Goal: Information Seeking & Learning: Learn about a topic

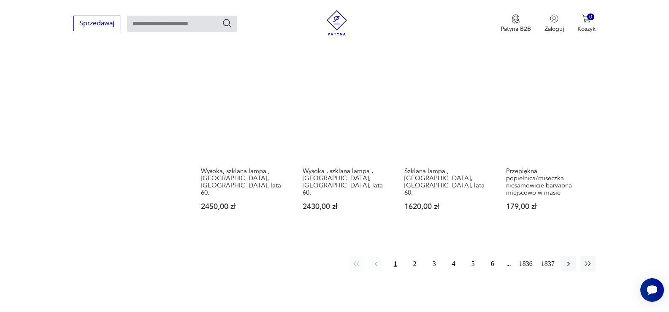
scroll to position [712, 0]
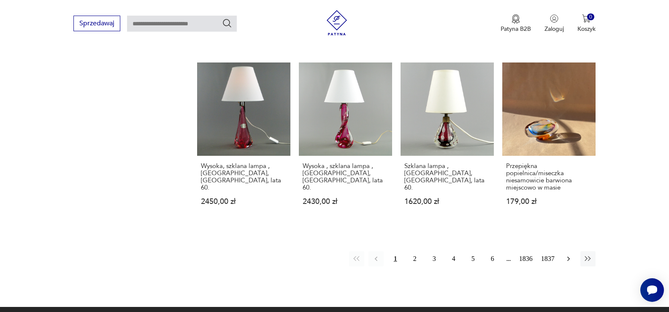
click at [567, 254] on icon "button" at bounding box center [568, 258] width 8 height 8
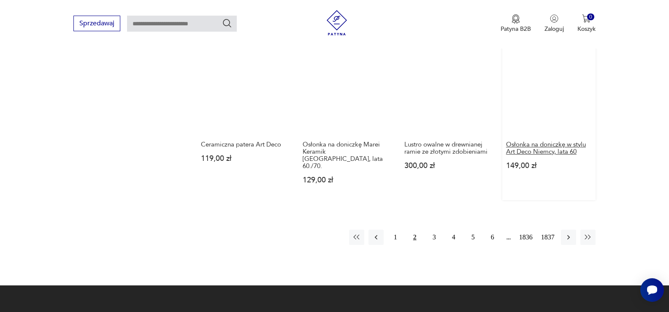
scroll to position [742, 0]
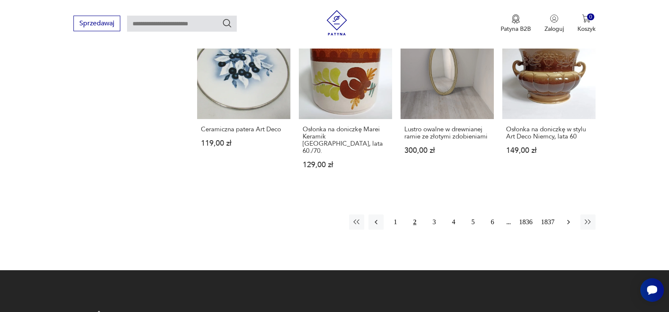
click at [565, 218] on icon "button" at bounding box center [568, 222] width 8 height 8
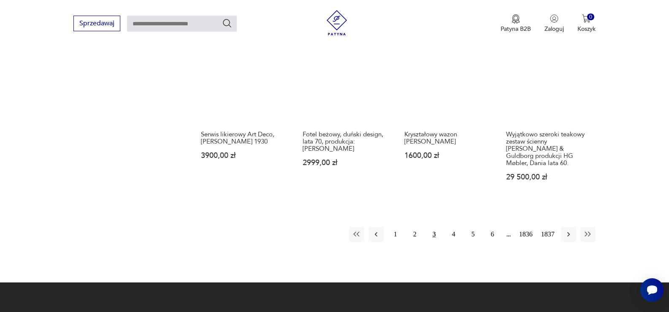
scroll to position [742, 0]
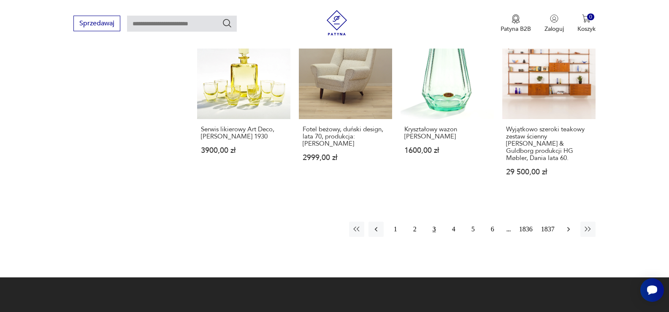
click at [566, 225] on icon "button" at bounding box center [568, 229] width 8 height 8
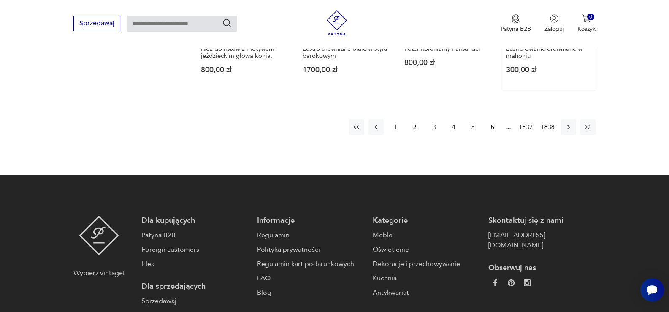
scroll to position [826, 0]
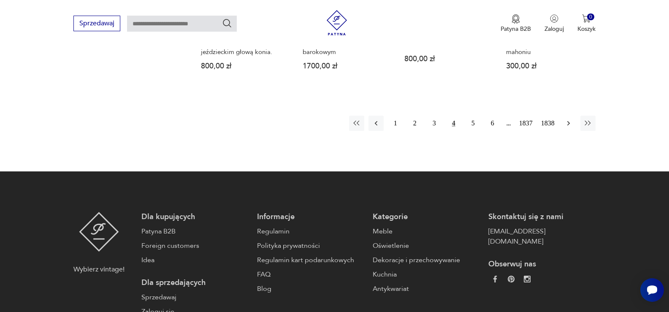
click at [565, 119] on icon "button" at bounding box center [568, 123] width 8 height 8
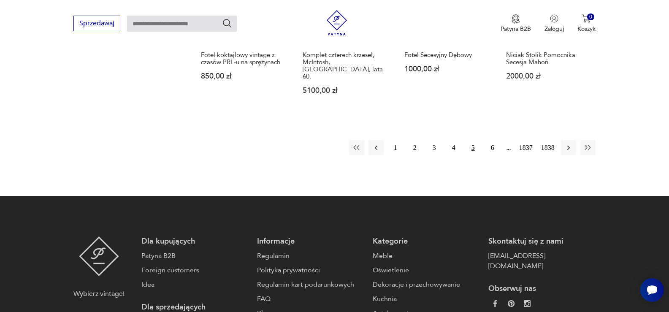
scroll to position [826, 0]
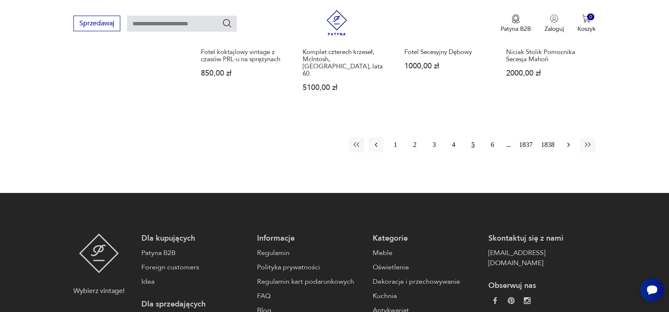
click at [569, 140] on icon "button" at bounding box center [568, 144] width 8 height 8
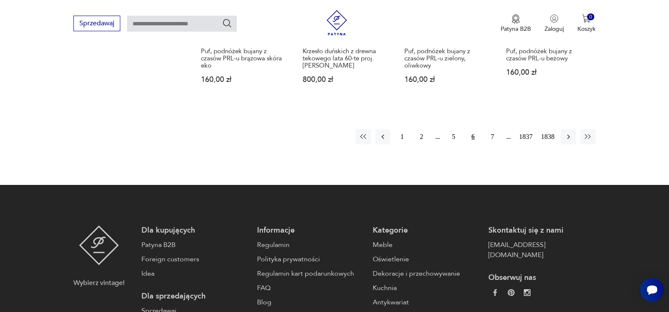
scroll to position [826, 0]
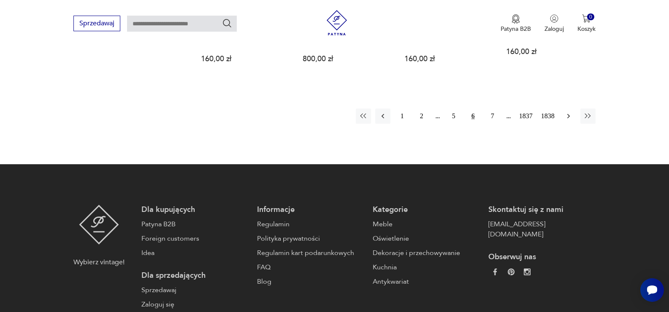
click at [565, 112] on icon "button" at bounding box center [568, 116] width 8 height 8
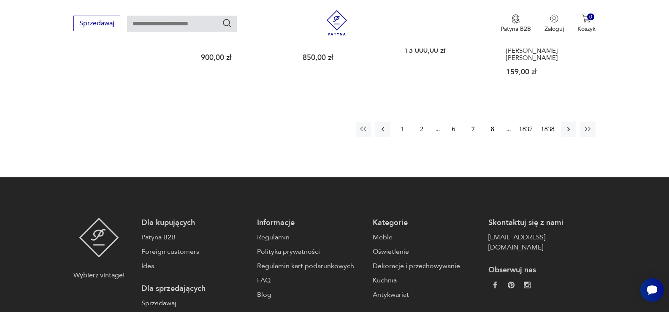
scroll to position [868, 0]
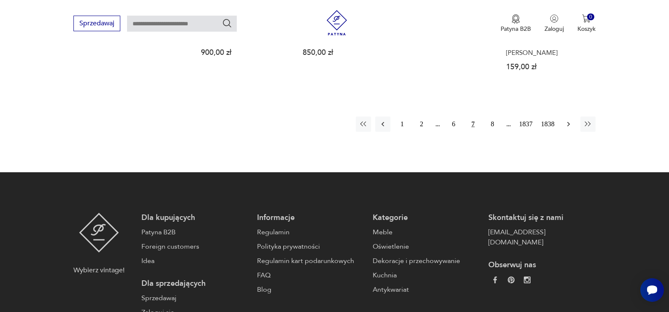
click at [569, 120] on icon "button" at bounding box center [568, 124] width 8 height 8
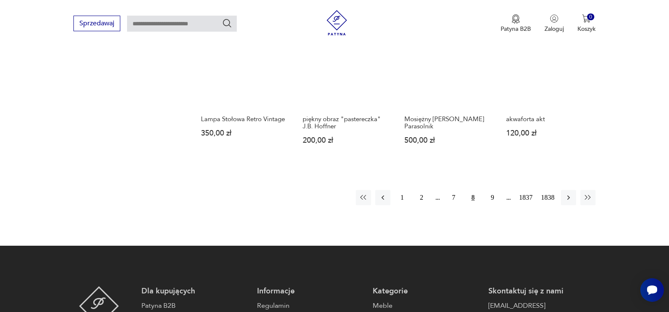
scroll to position [742, 0]
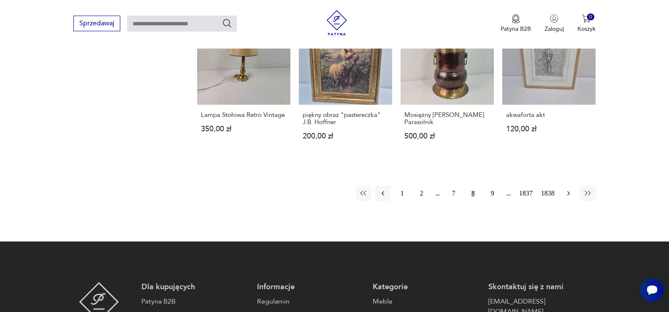
click at [566, 191] on icon "button" at bounding box center [568, 193] width 8 height 8
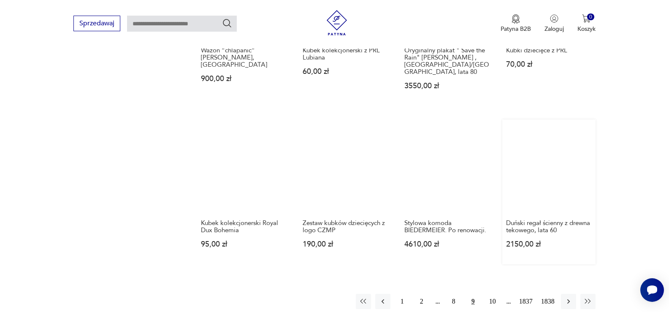
scroll to position [658, 0]
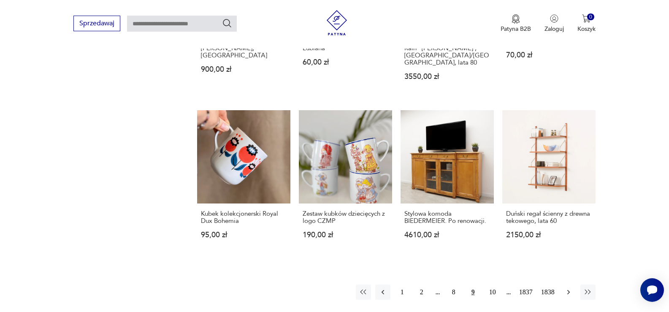
click at [563, 284] on button "button" at bounding box center [568, 291] width 15 height 15
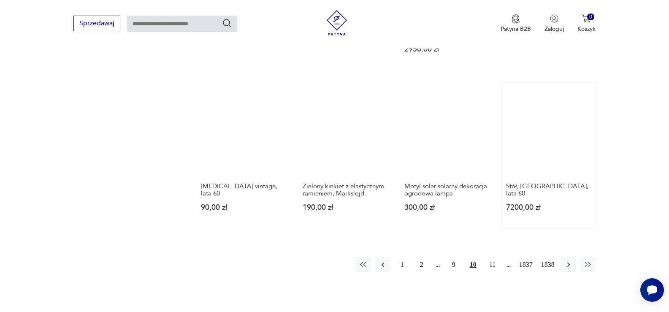
scroll to position [700, 0]
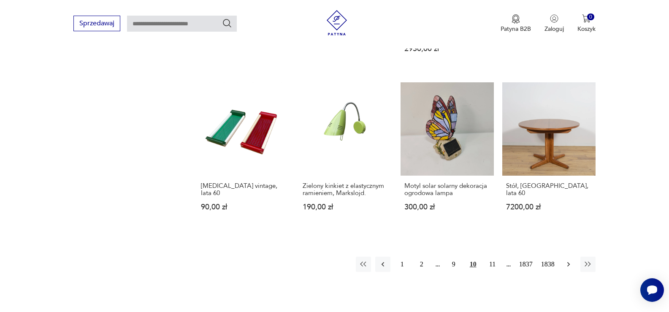
click at [565, 260] on icon "button" at bounding box center [568, 264] width 8 height 8
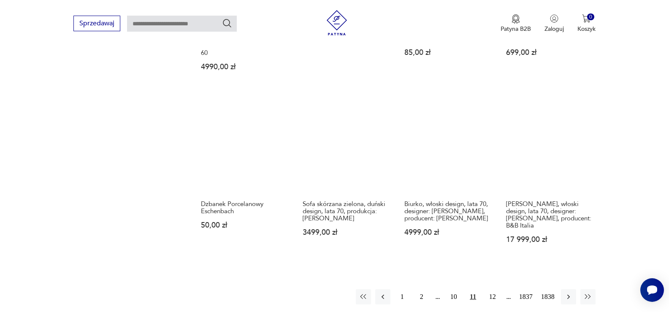
scroll to position [700, 0]
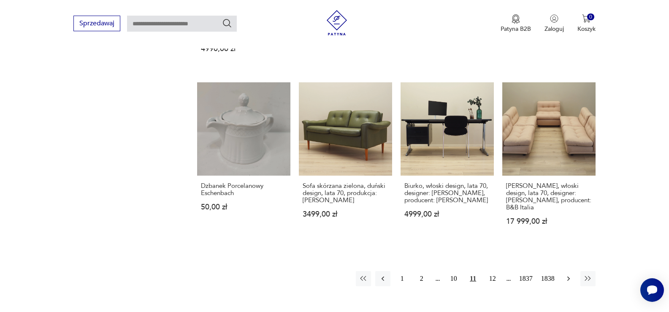
click at [570, 274] on icon "button" at bounding box center [568, 278] width 8 height 8
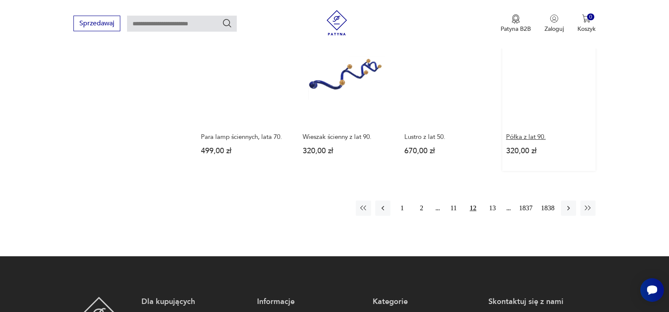
scroll to position [742, 0]
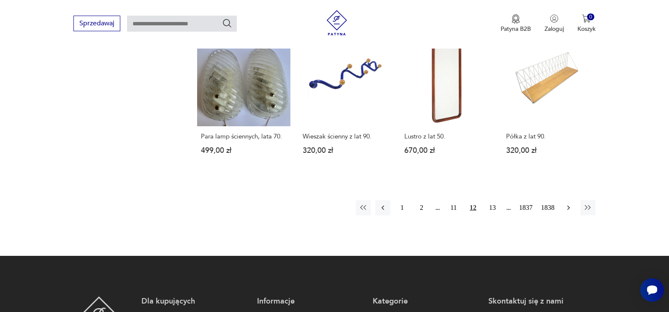
click at [569, 205] on icon "button" at bounding box center [568, 207] width 3 height 5
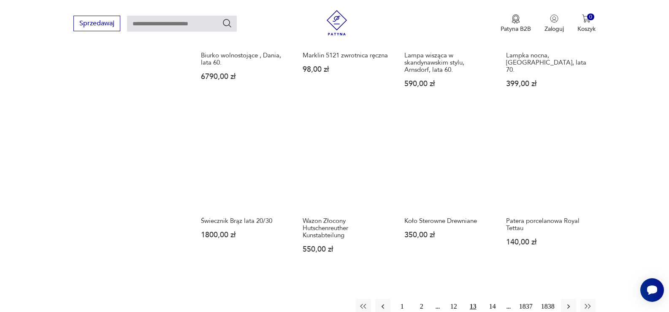
scroll to position [658, 0]
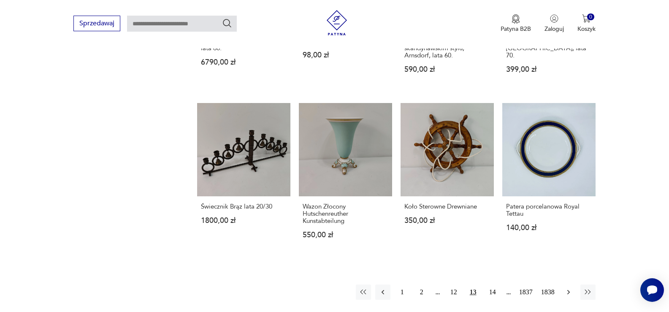
click at [568, 288] on icon "button" at bounding box center [568, 292] width 8 height 8
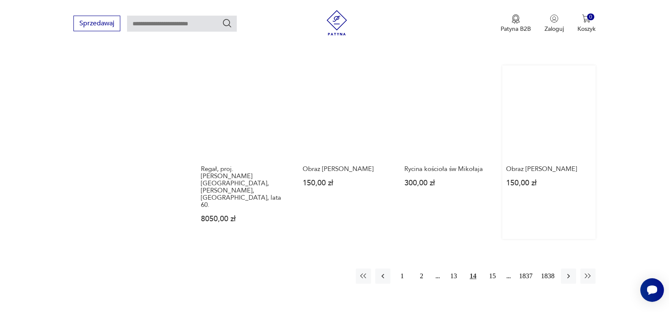
scroll to position [700, 0]
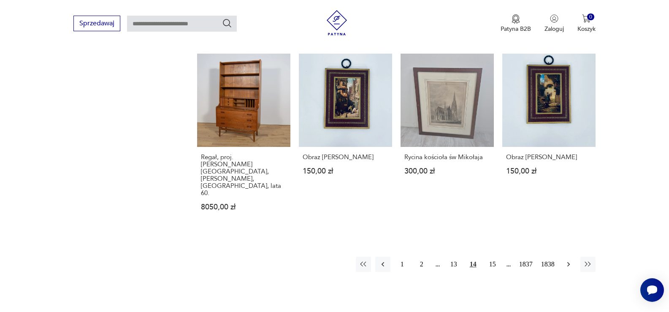
click at [565, 260] on icon "button" at bounding box center [568, 264] width 8 height 8
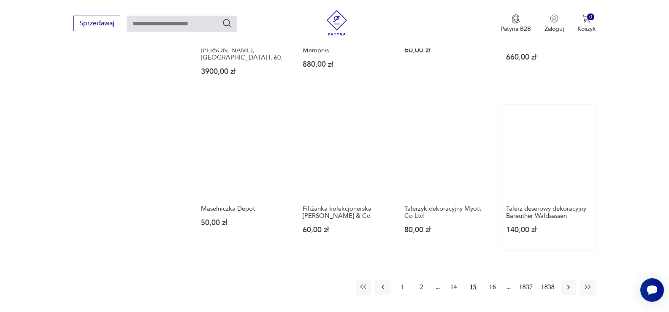
scroll to position [700, 0]
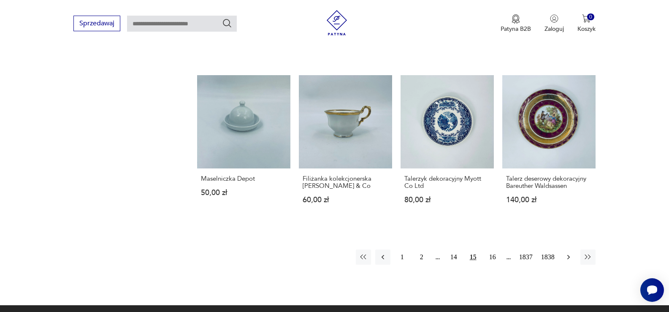
click at [565, 253] on icon "button" at bounding box center [568, 257] width 8 height 8
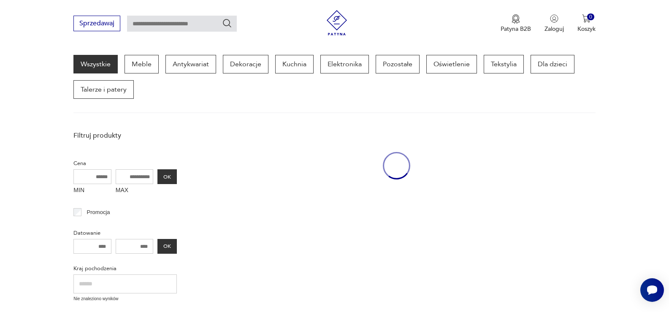
scroll to position [109, 0]
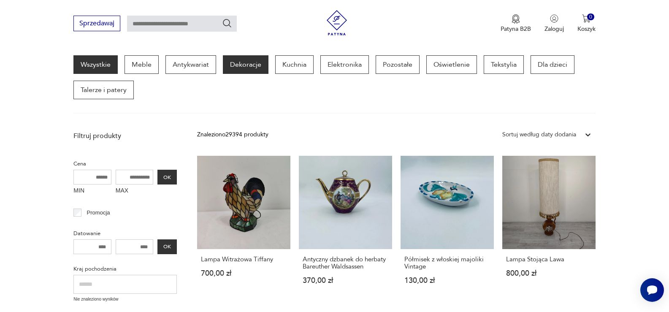
click at [253, 67] on p "Dekoracje" at bounding box center [246, 64] width 46 height 19
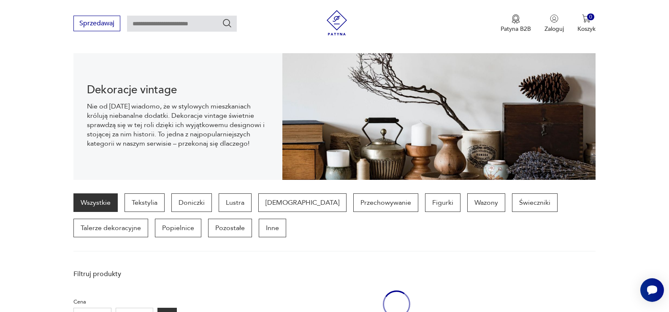
scroll to position [84, 0]
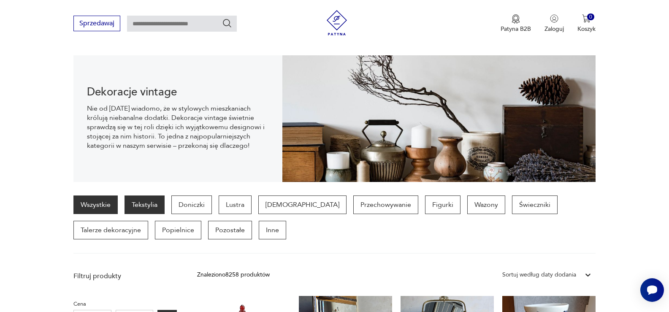
click at [151, 200] on p "Tekstylia" at bounding box center [144, 204] width 40 height 19
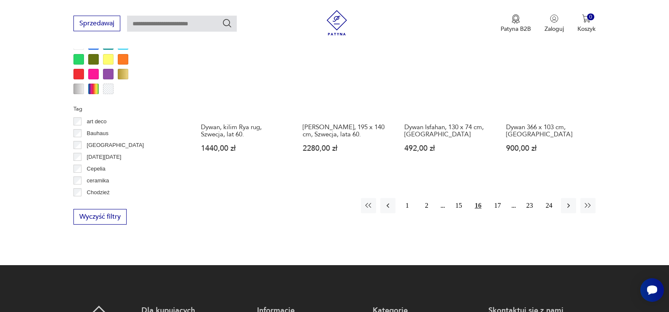
scroll to position [857, 0]
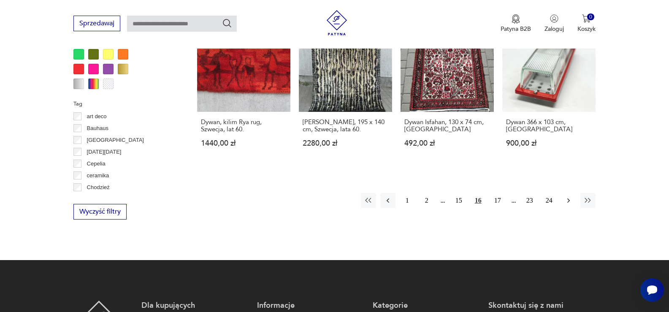
click at [568, 196] on icon "button" at bounding box center [568, 200] width 8 height 8
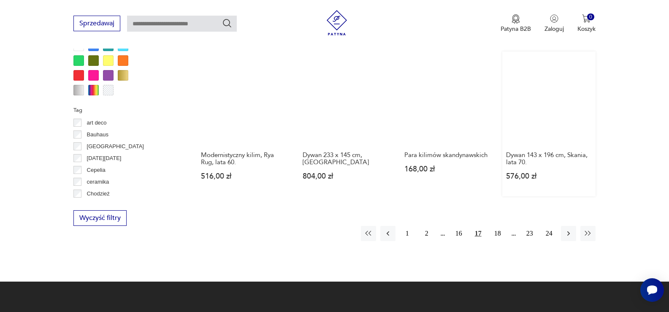
scroll to position [857, 0]
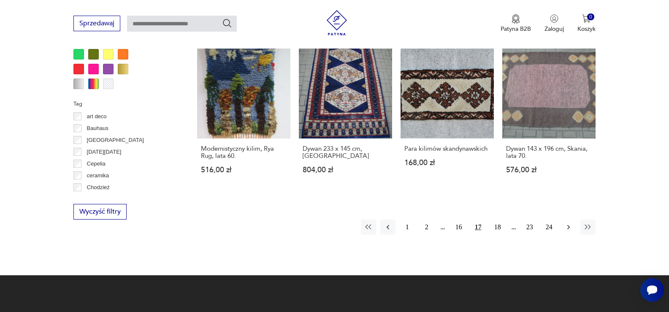
click at [566, 223] on icon "button" at bounding box center [568, 227] width 8 height 8
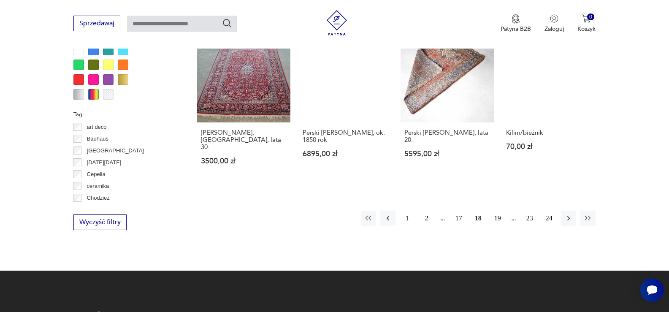
scroll to position [857, 0]
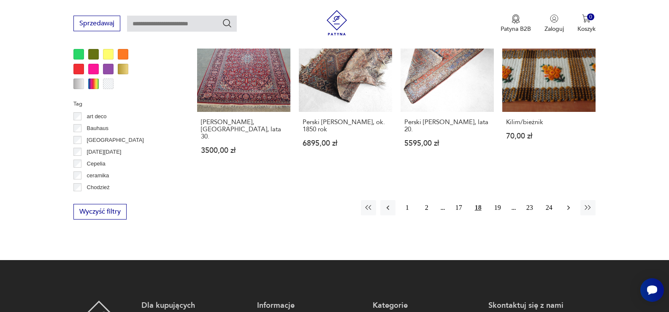
click at [567, 203] on icon "button" at bounding box center [568, 207] width 8 height 8
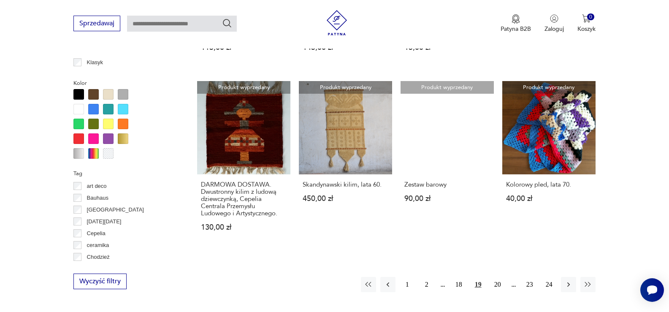
scroll to position [814, 0]
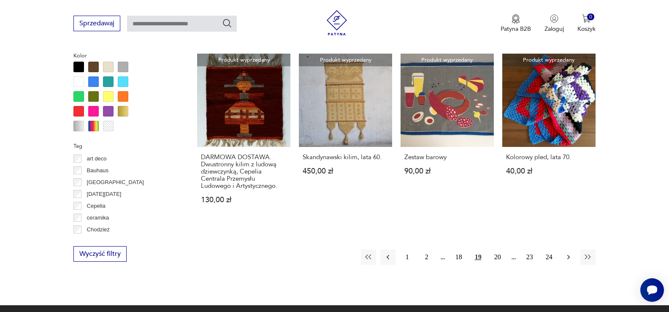
click at [568, 256] on icon "button" at bounding box center [568, 257] width 8 height 8
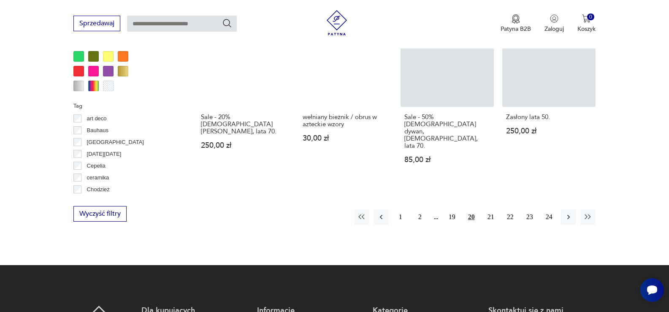
scroll to position [857, 0]
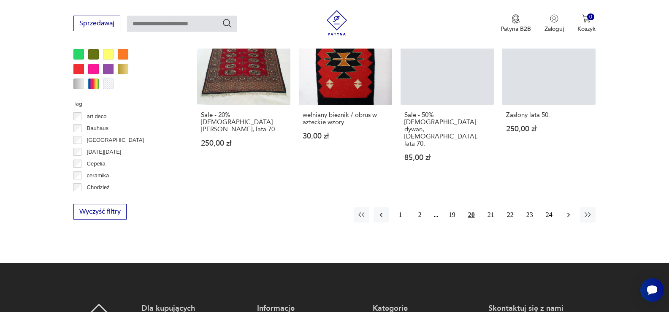
click at [566, 210] on icon "button" at bounding box center [568, 214] width 8 height 8
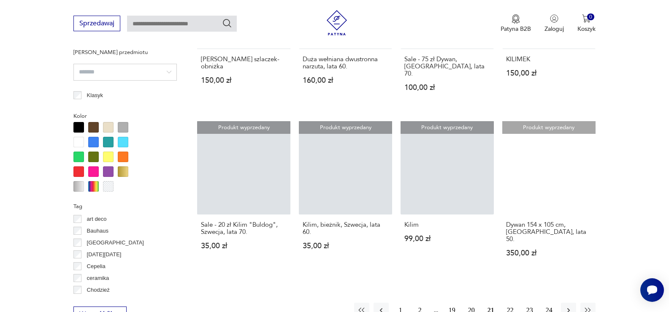
scroll to position [857, 0]
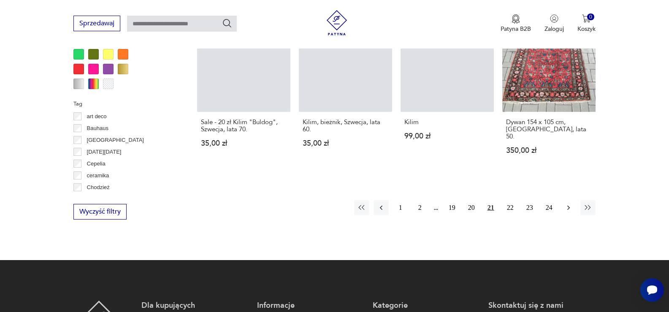
click at [564, 203] on icon "button" at bounding box center [568, 207] width 8 height 8
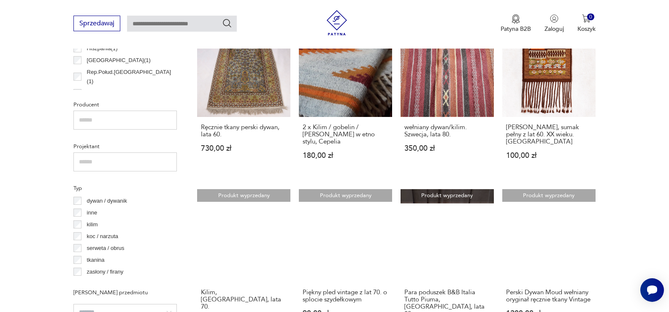
scroll to position [519, 0]
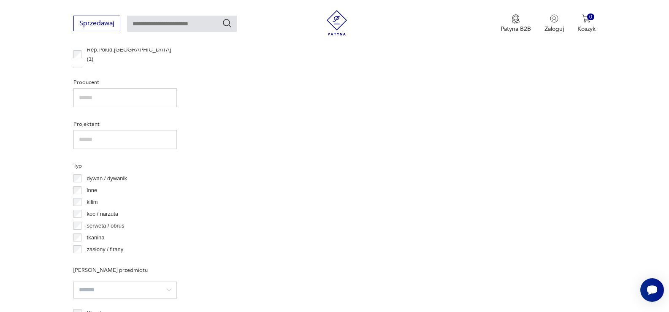
scroll to position [561, 0]
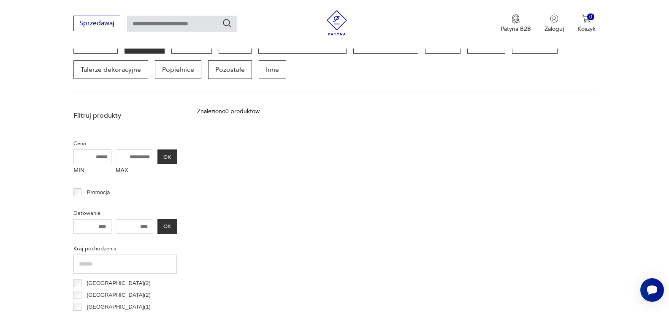
scroll to position [224, 0]
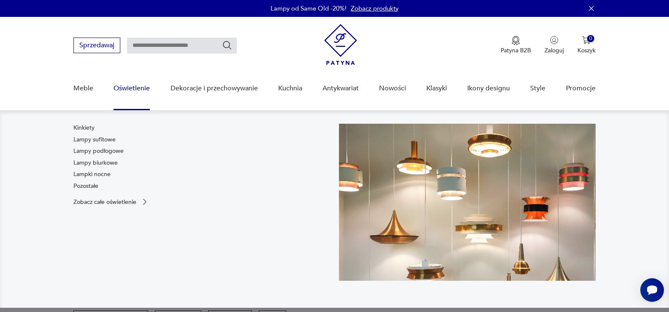
click at [138, 87] on link "Oświetlenie" at bounding box center [131, 88] width 36 height 32
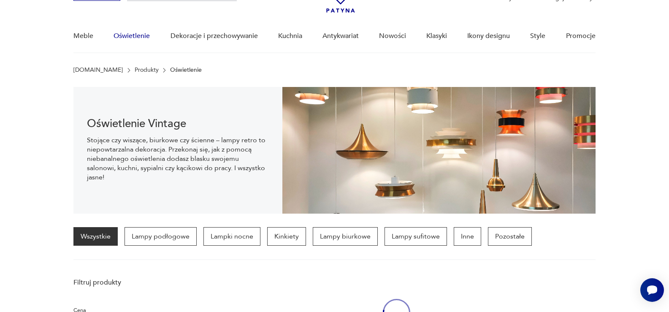
scroll to position [84, 0]
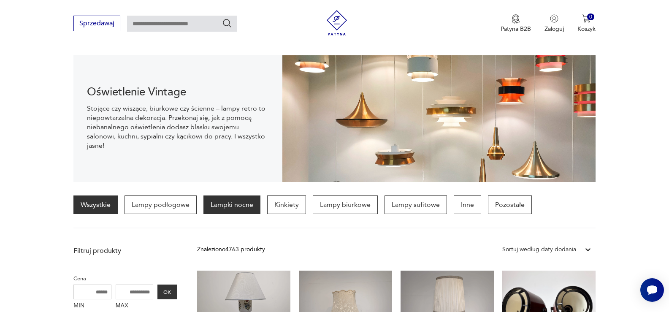
click at [225, 206] on p "Lampki nocne" at bounding box center [231, 204] width 57 height 19
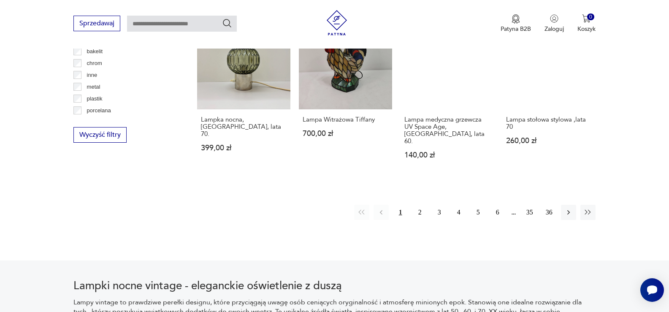
scroll to position [831, 0]
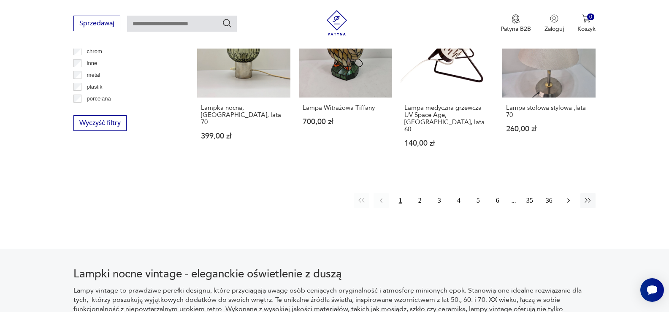
click at [566, 196] on icon "button" at bounding box center [568, 200] width 8 height 8
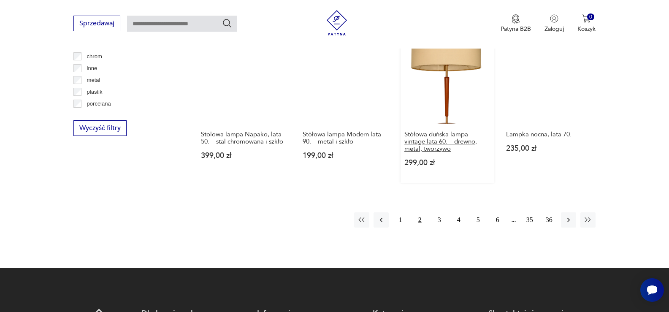
scroll to position [831, 0]
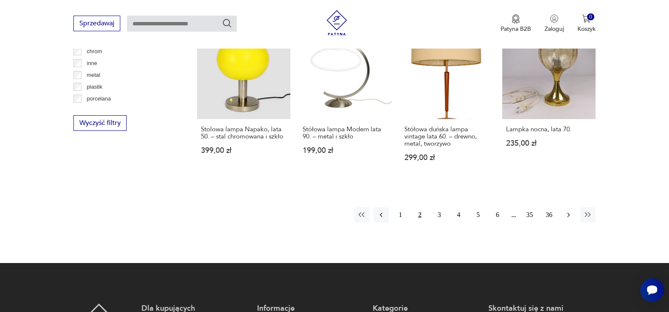
click at [569, 210] on icon "button" at bounding box center [568, 214] width 8 height 8
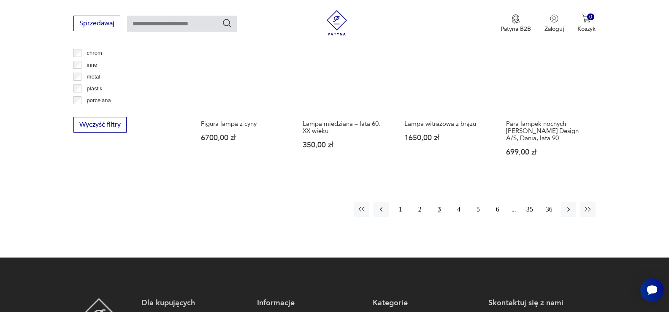
scroll to position [831, 0]
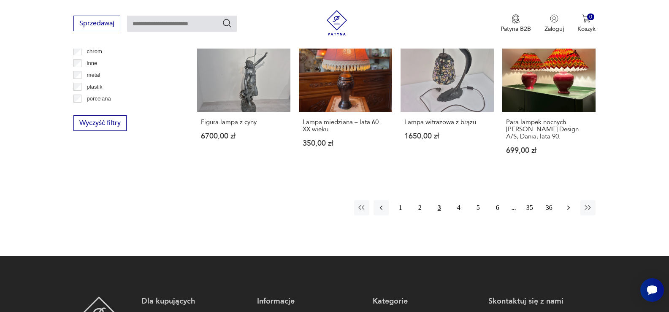
click at [569, 202] on button "button" at bounding box center [568, 207] width 15 height 15
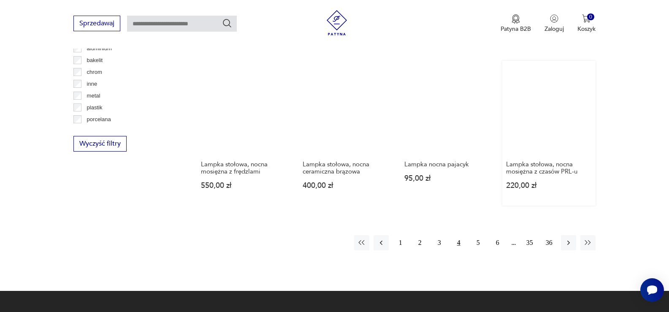
scroll to position [831, 0]
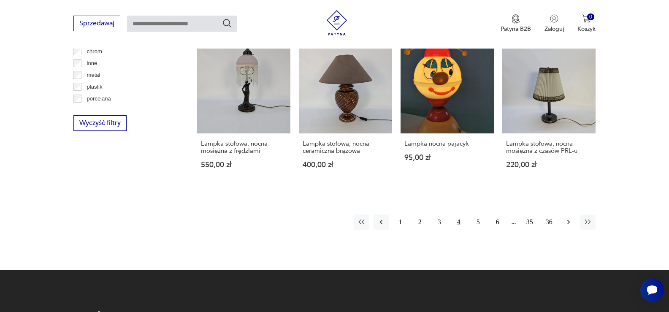
click at [565, 218] on icon "button" at bounding box center [568, 222] width 8 height 8
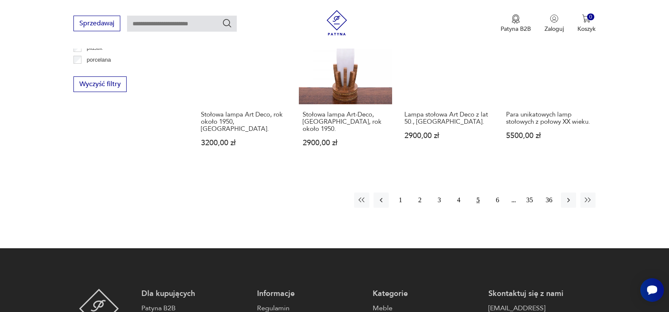
scroll to position [874, 0]
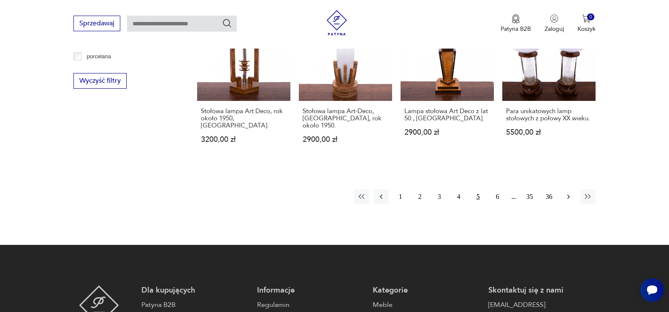
click at [569, 192] on icon "button" at bounding box center [568, 196] width 8 height 8
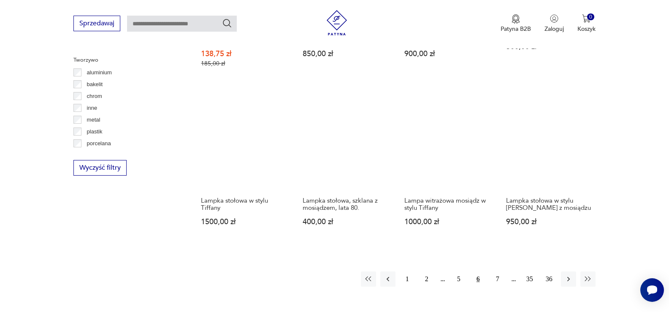
scroll to position [789, 0]
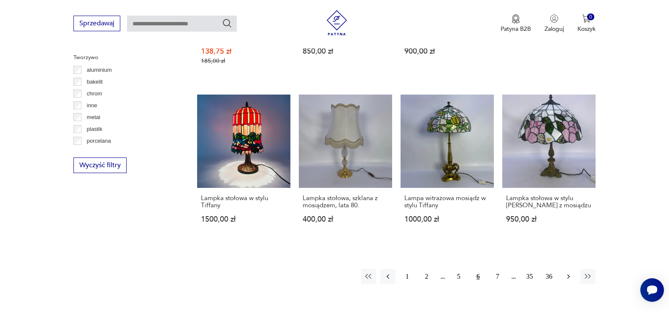
click at [569, 272] on icon "button" at bounding box center [568, 276] width 8 height 8
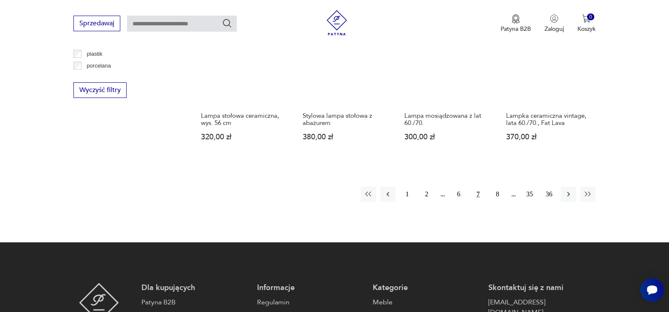
scroll to position [874, 0]
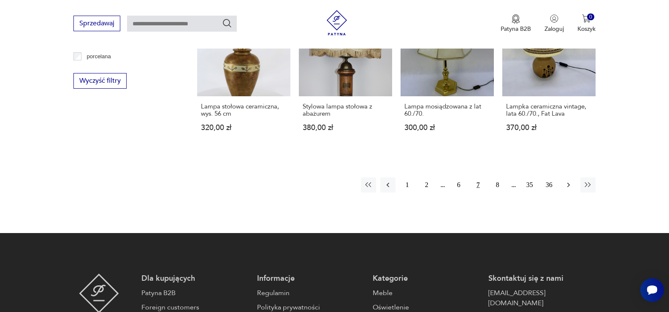
click at [568, 183] on icon "button" at bounding box center [568, 185] width 3 height 5
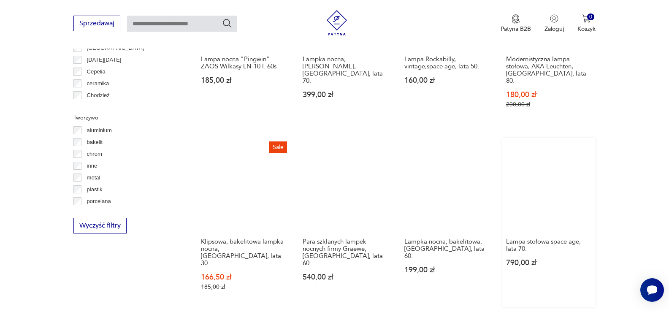
scroll to position [789, 0]
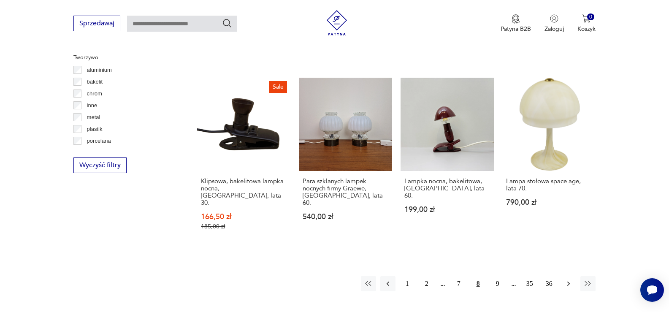
click at [566, 279] on icon "button" at bounding box center [568, 283] width 8 height 8
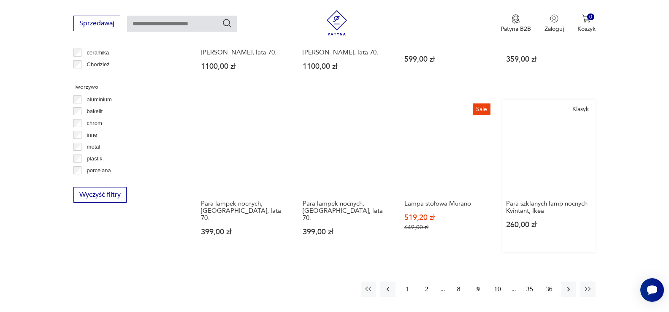
scroll to position [789, 0]
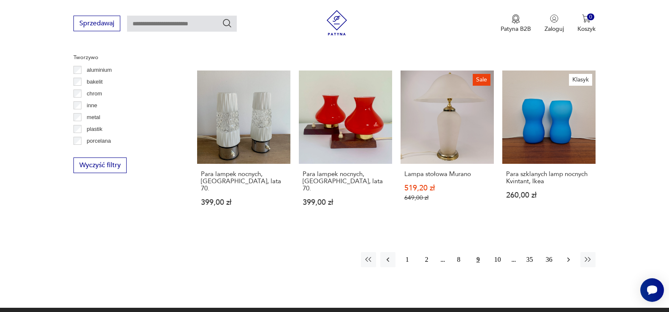
click at [564, 255] on icon "button" at bounding box center [568, 259] width 8 height 8
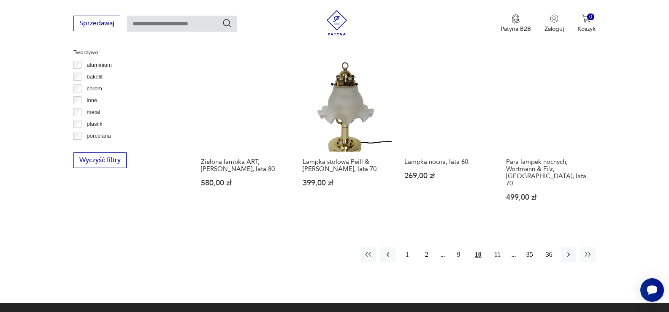
scroll to position [789, 0]
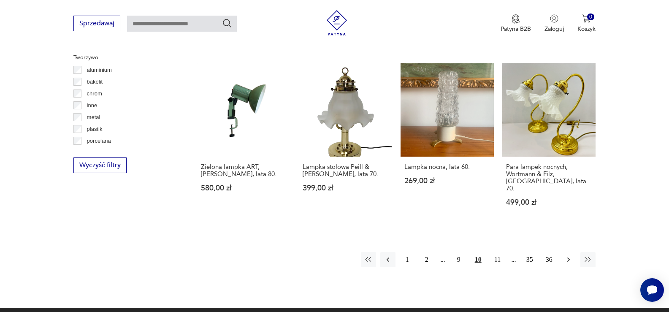
click at [566, 255] on icon "button" at bounding box center [568, 259] width 8 height 8
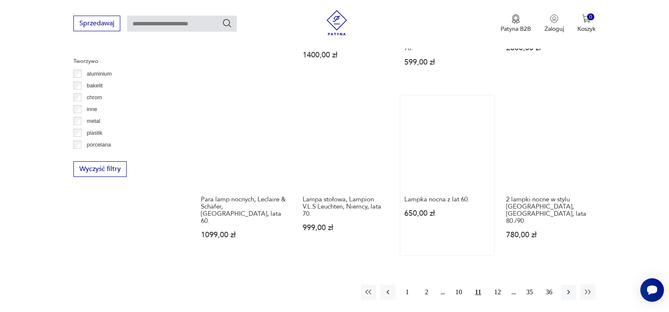
scroll to position [789, 0]
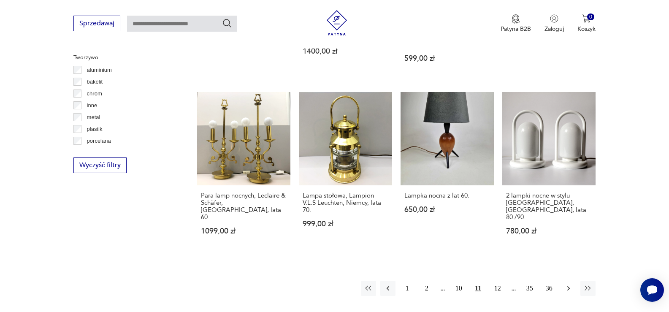
click at [570, 284] on icon "button" at bounding box center [568, 288] width 8 height 8
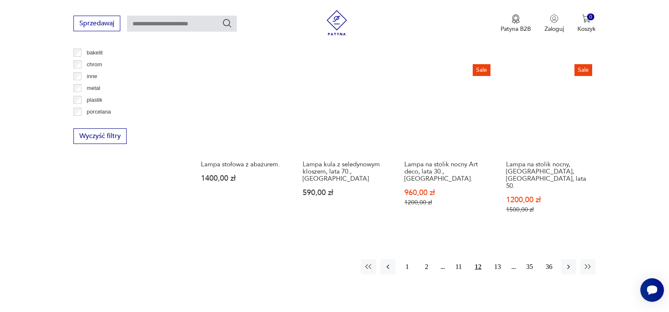
scroll to position [831, 0]
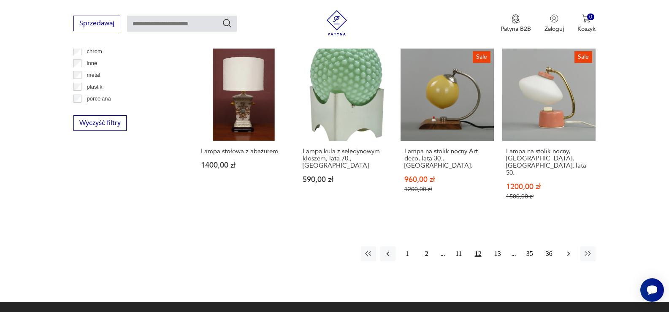
click at [564, 249] on icon "button" at bounding box center [568, 253] width 8 height 8
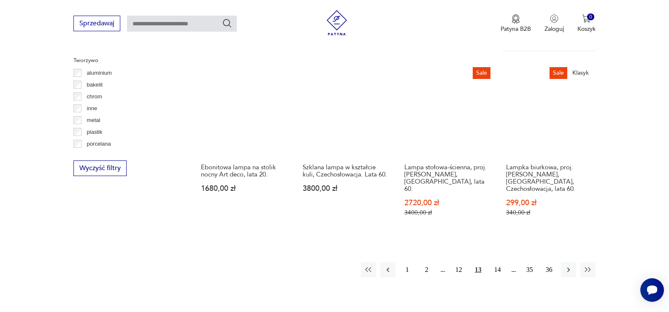
scroll to position [789, 0]
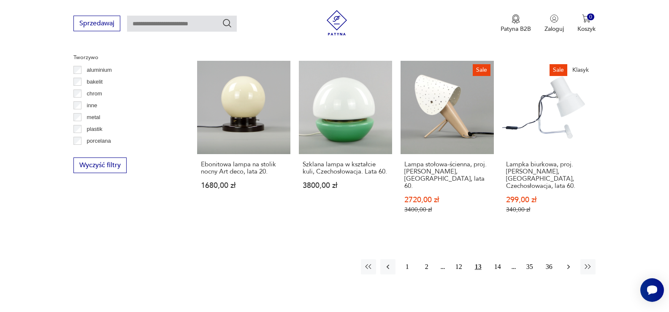
click at [563, 259] on button "button" at bounding box center [568, 266] width 15 height 15
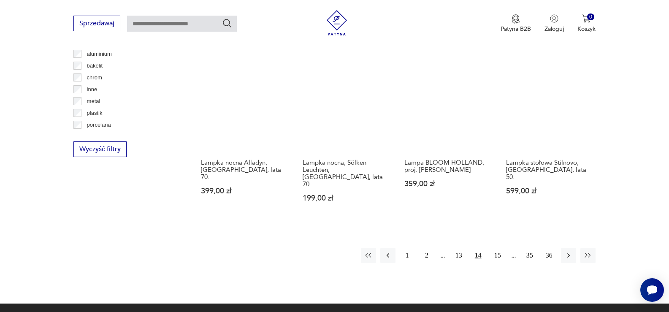
scroll to position [831, 0]
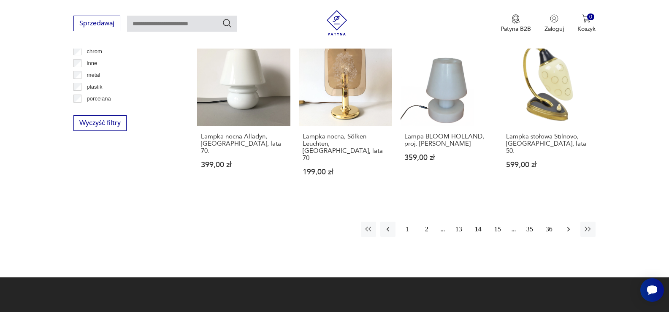
click at [566, 225] on icon "button" at bounding box center [568, 229] width 8 height 8
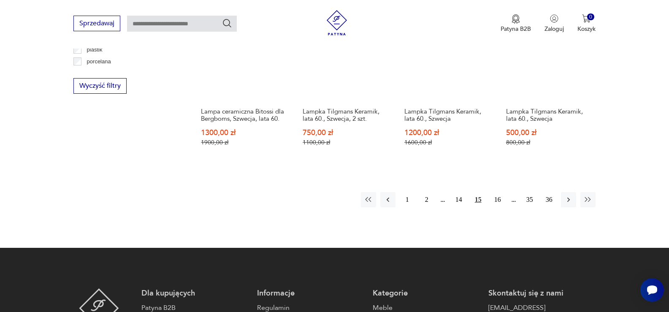
scroll to position [874, 0]
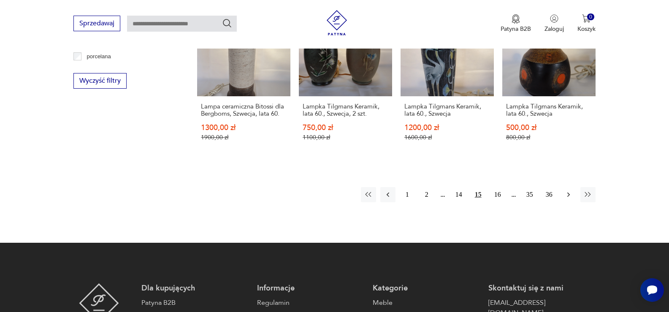
click at [567, 187] on button "button" at bounding box center [568, 194] width 15 height 15
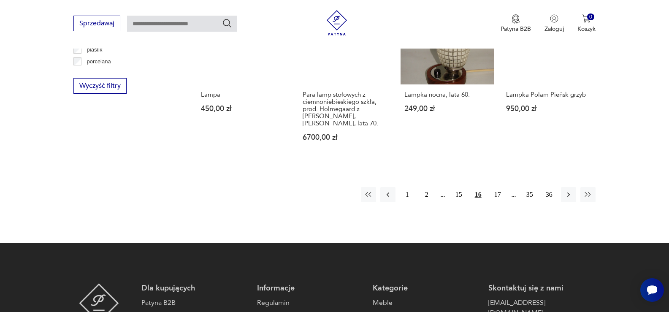
scroll to position [874, 0]
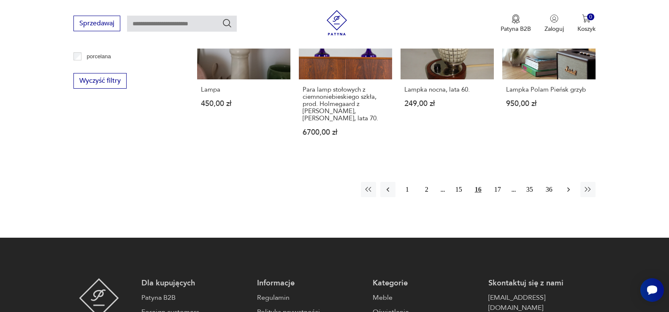
click at [567, 187] on icon "button" at bounding box center [568, 189] width 3 height 5
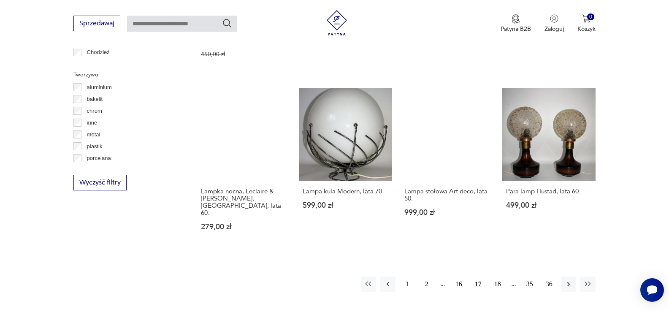
scroll to position [789, 0]
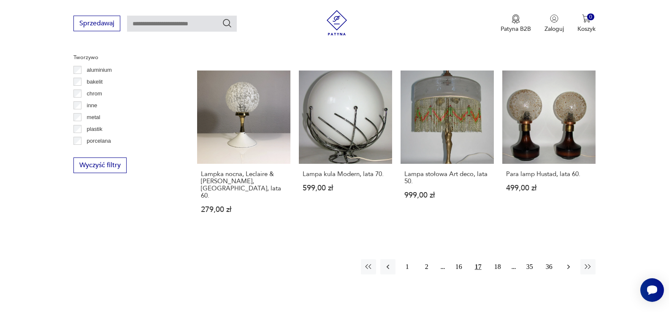
click at [570, 262] on icon "button" at bounding box center [568, 266] width 8 height 8
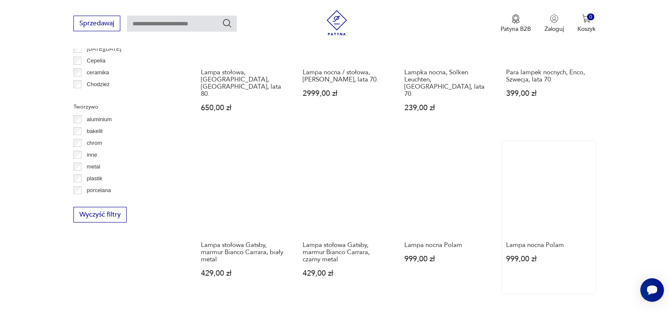
scroll to position [747, 0]
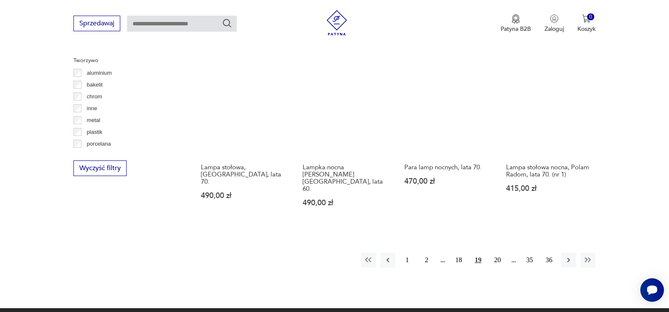
scroll to position [789, 0]
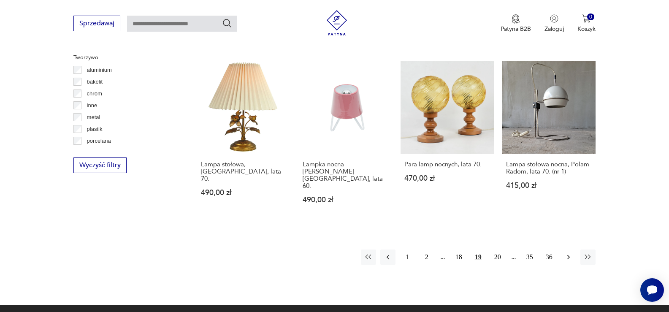
click at [562, 249] on button "button" at bounding box center [568, 256] width 15 height 15
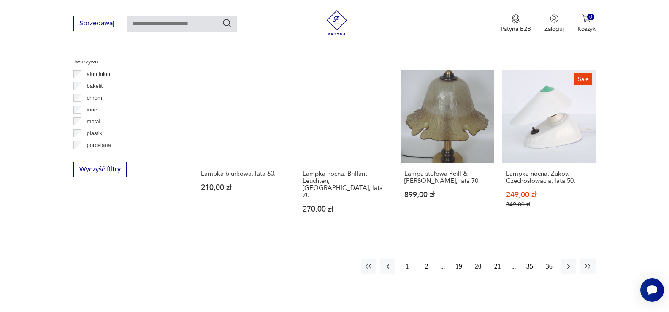
scroll to position [789, 0]
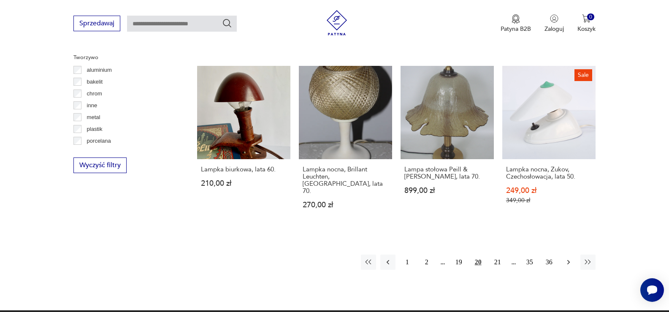
click at [569, 258] on icon "button" at bounding box center [568, 262] width 8 height 8
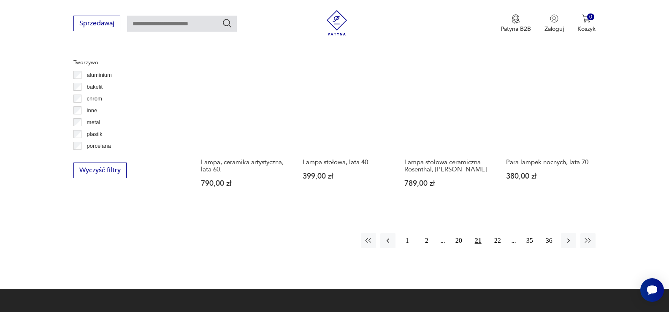
scroll to position [789, 0]
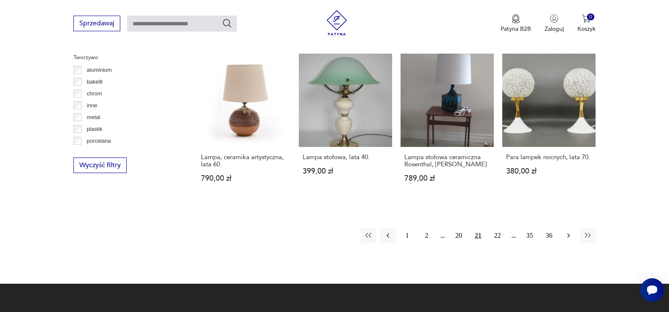
click at [561, 228] on button "button" at bounding box center [568, 235] width 15 height 15
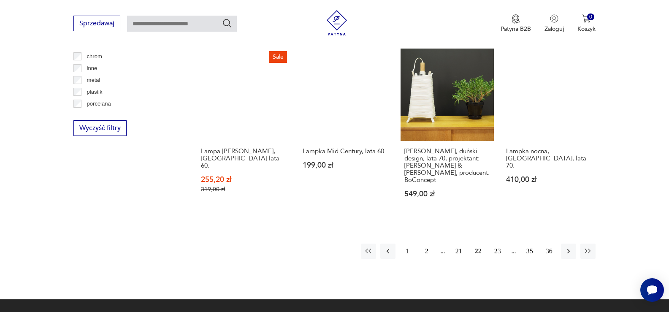
scroll to position [831, 0]
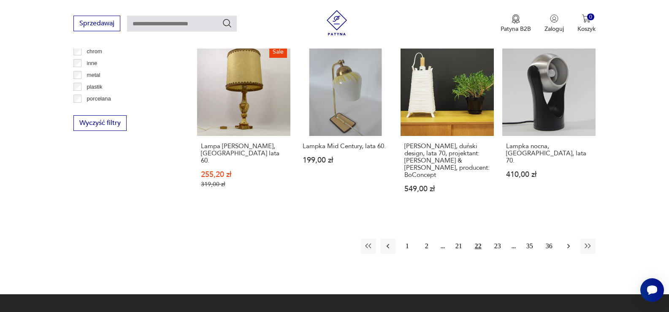
click at [566, 242] on icon "button" at bounding box center [568, 246] width 8 height 8
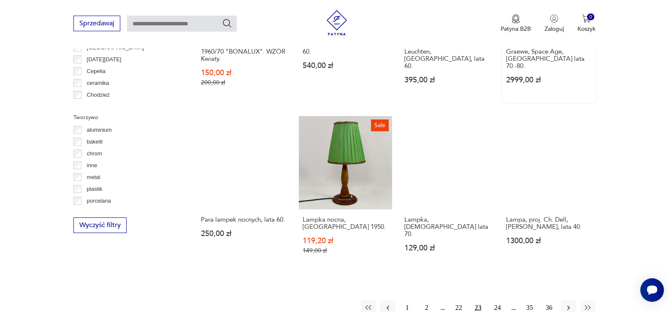
scroll to position [747, 0]
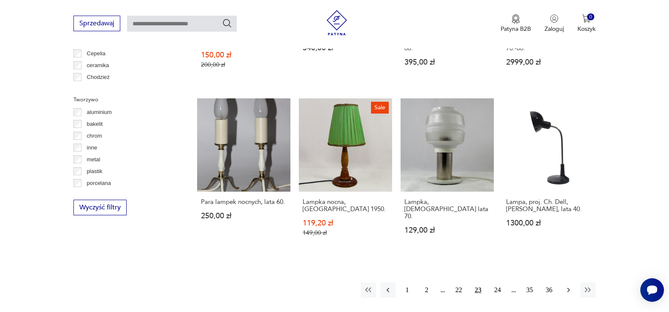
click at [568, 288] on icon "button" at bounding box center [568, 290] width 3 height 5
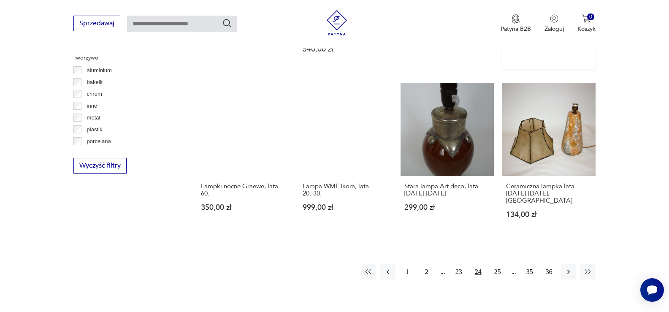
scroll to position [789, 0]
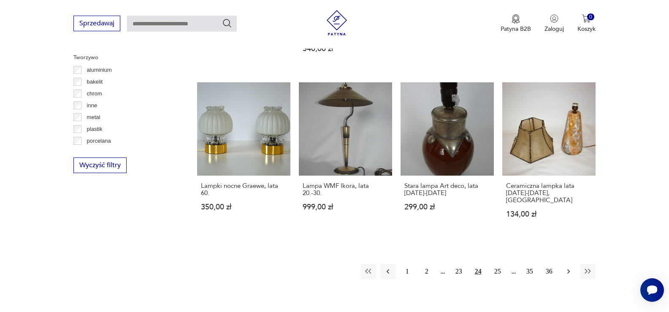
click at [567, 267] on icon "button" at bounding box center [568, 271] width 8 height 8
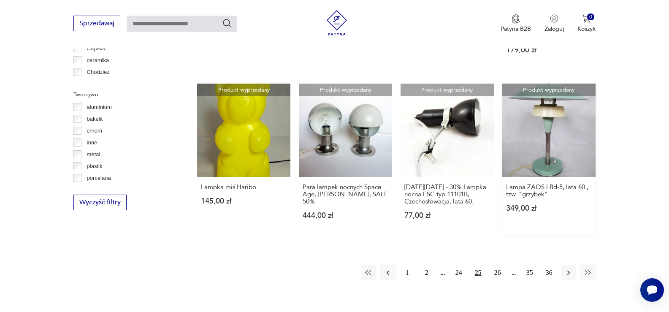
scroll to position [747, 0]
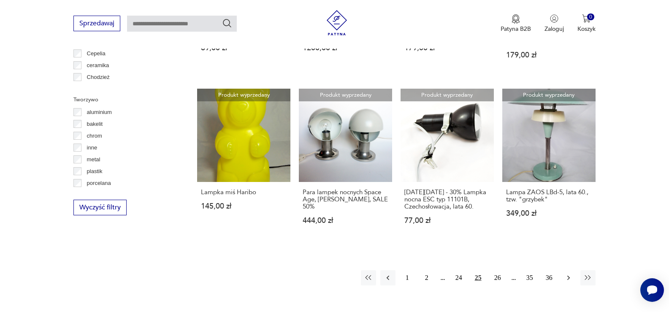
click at [566, 273] on icon "button" at bounding box center [568, 277] width 8 height 8
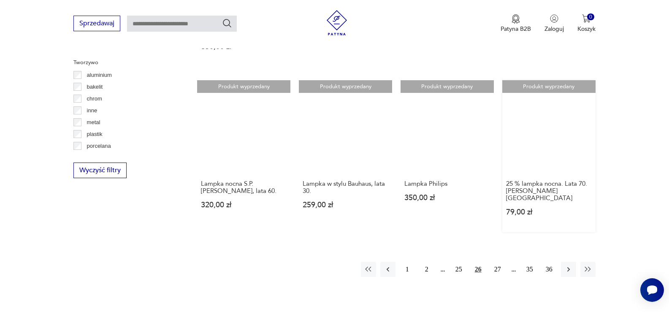
scroll to position [789, 0]
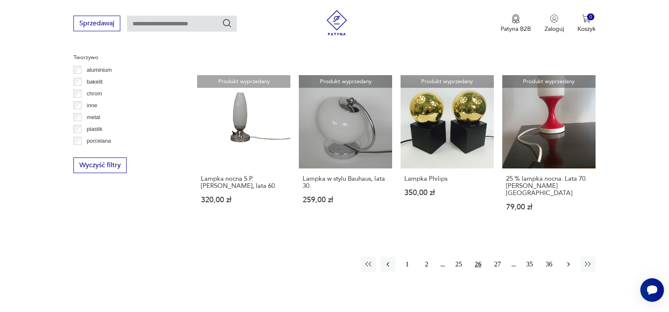
click at [570, 260] on icon "button" at bounding box center [568, 264] width 8 height 8
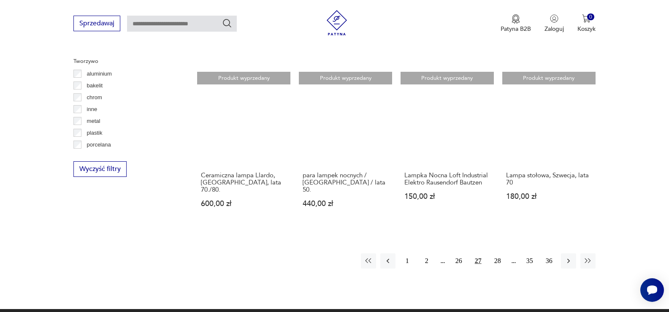
scroll to position [789, 0]
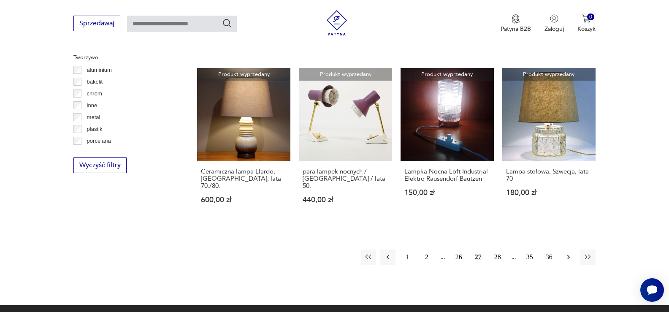
click at [569, 255] on icon "button" at bounding box center [568, 257] width 3 height 5
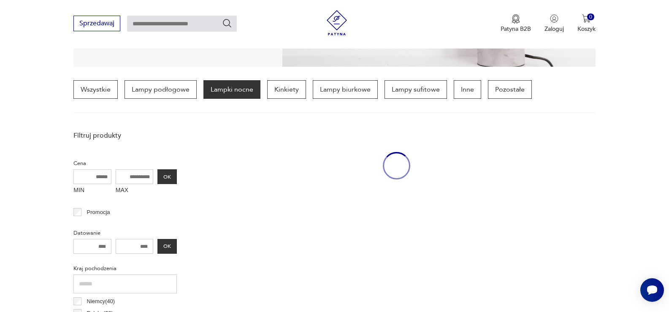
scroll to position [199, 0]
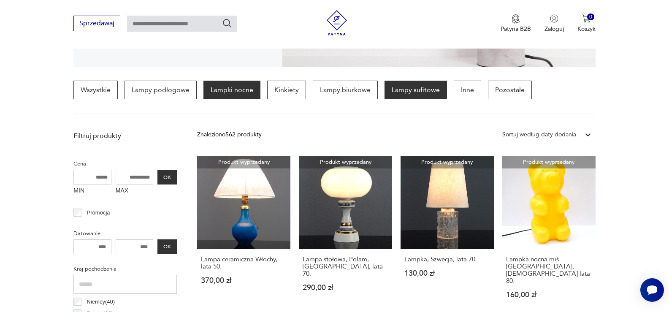
click at [400, 92] on p "Lampy sufitowe" at bounding box center [415, 90] width 62 height 19
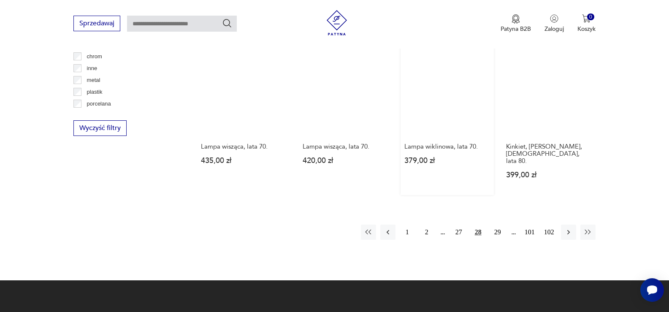
scroll to position [831, 0]
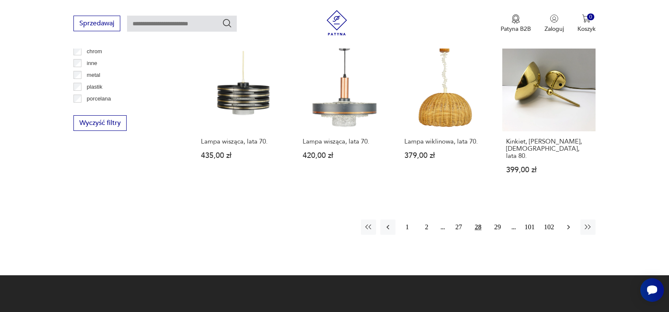
click at [567, 225] on icon "button" at bounding box center [568, 227] width 3 height 5
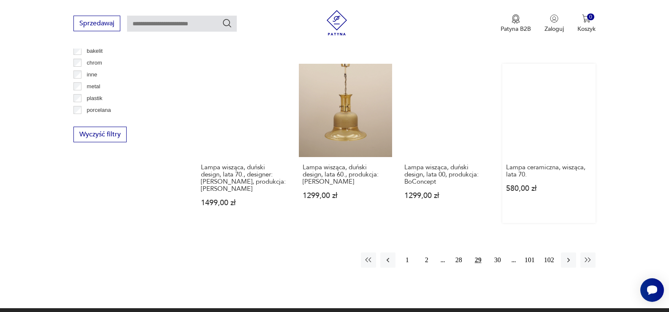
scroll to position [831, 0]
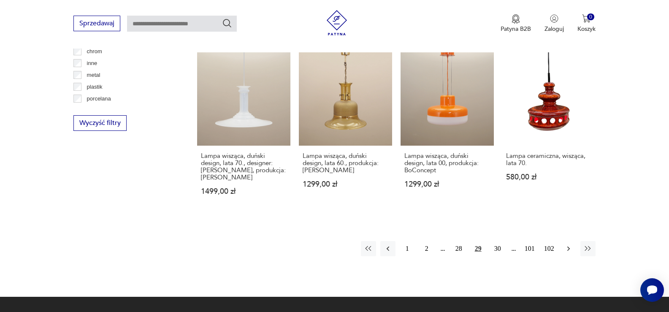
click at [566, 244] on icon "button" at bounding box center [568, 248] width 8 height 8
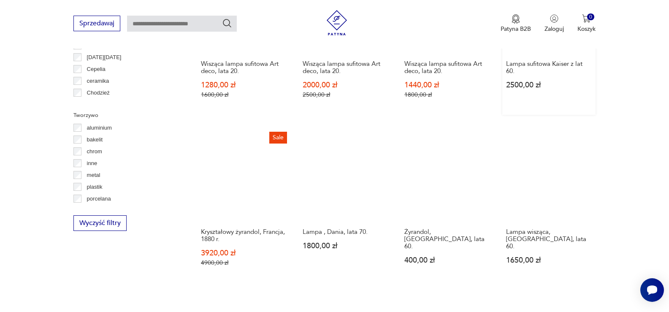
scroll to position [747, 0]
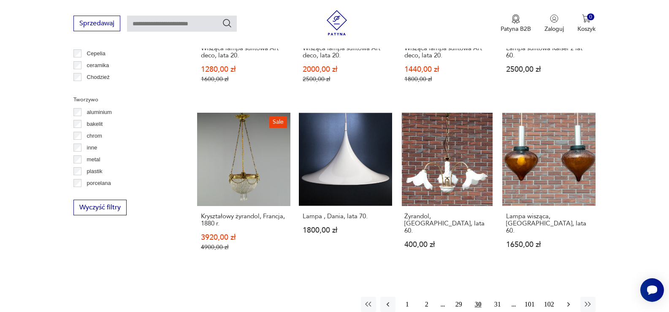
click at [565, 300] on icon "button" at bounding box center [568, 304] width 8 height 8
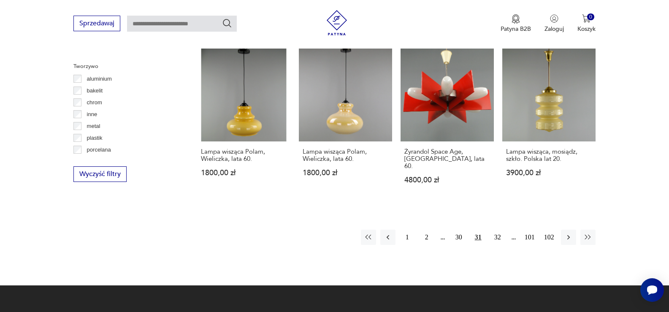
scroll to position [789, 0]
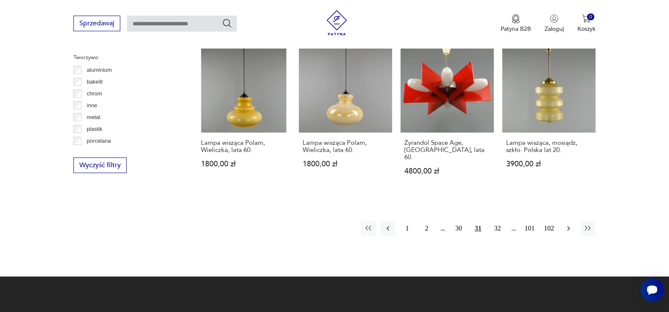
click at [565, 224] on icon "button" at bounding box center [568, 228] width 8 height 8
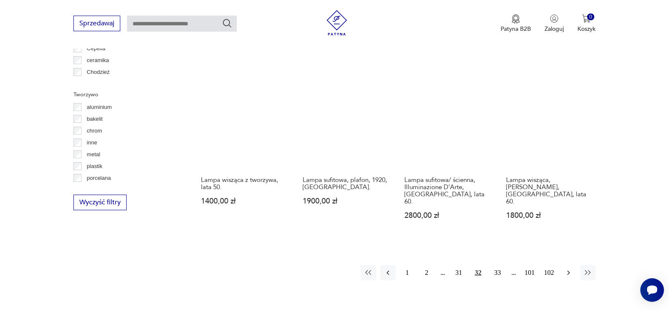
scroll to position [747, 0]
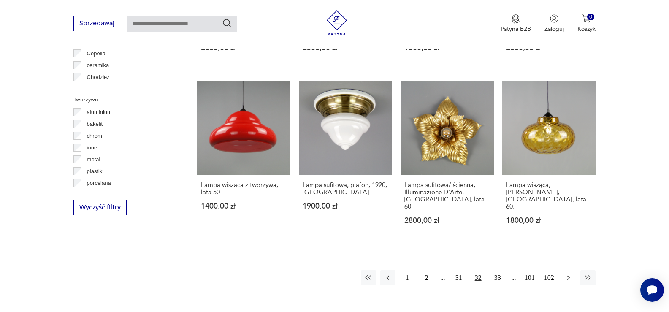
click at [567, 275] on icon "button" at bounding box center [568, 277] width 3 height 5
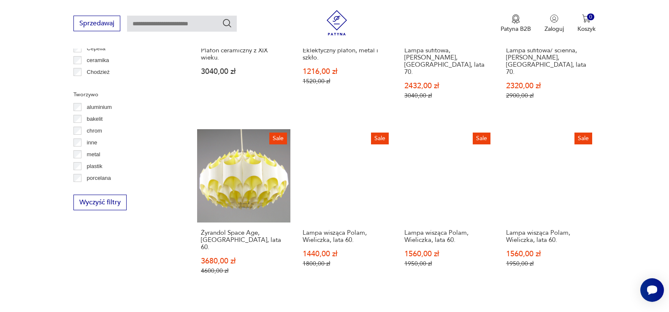
scroll to position [747, 0]
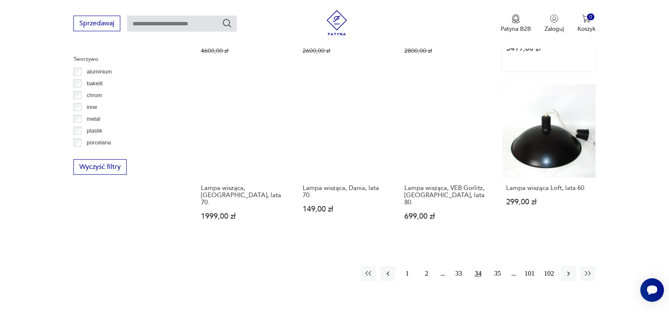
scroll to position [789, 0]
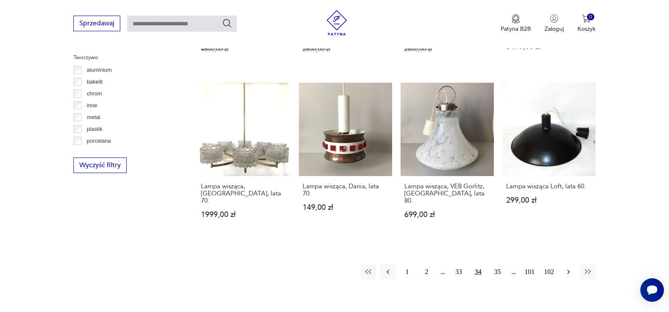
click at [565, 267] on icon "button" at bounding box center [568, 271] width 8 height 8
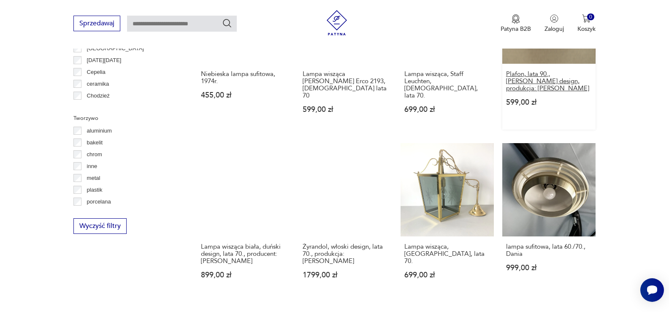
scroll to position [747, 0]
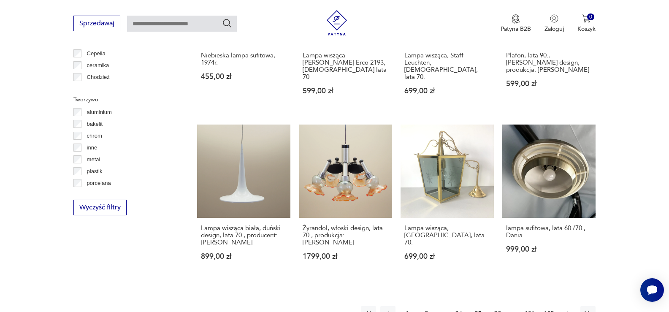
click at [564, 309] on icon "button" at bounding box center [568, 313] width 8 height 8
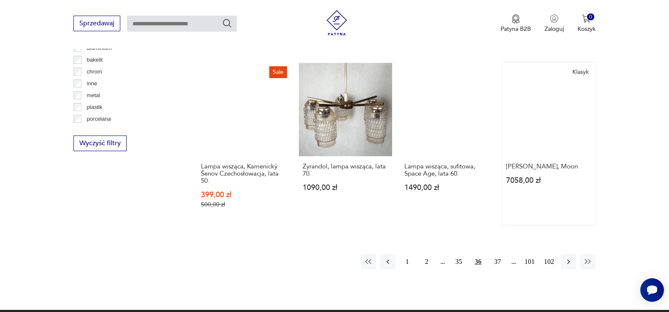
scroll to position [831, 0]
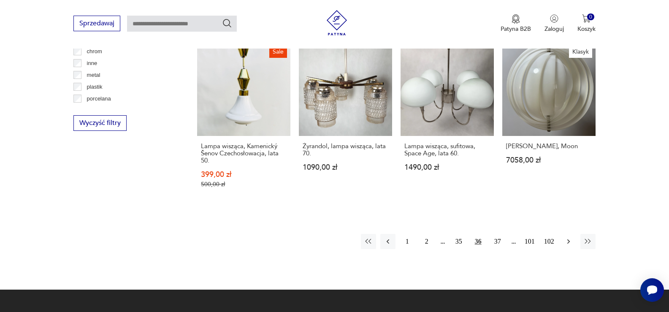
click at [567, 234] on button "button" at bounding box center [568, 241] width 15 height 15
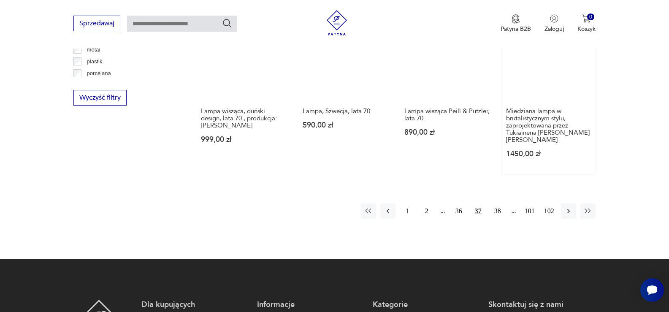
scroll to position [874, 0]
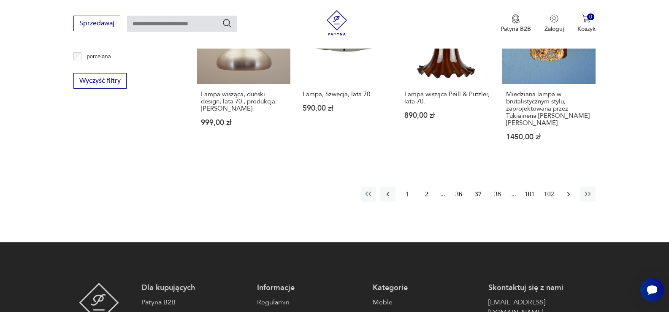
click at [566, 190] on icon "button" at bounding box center [568, 194] width 8 height 8
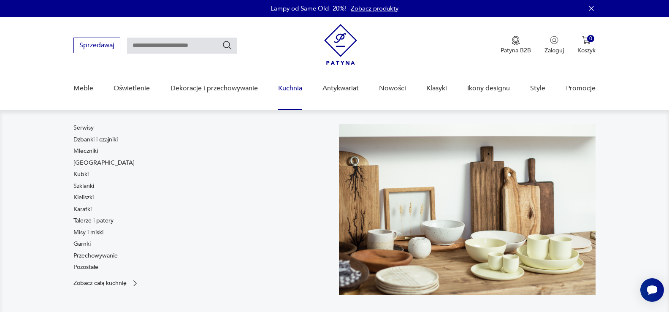
click at [285, 87] on link "Kuchnia" at bounding box center [290, 88] width 24 height 32
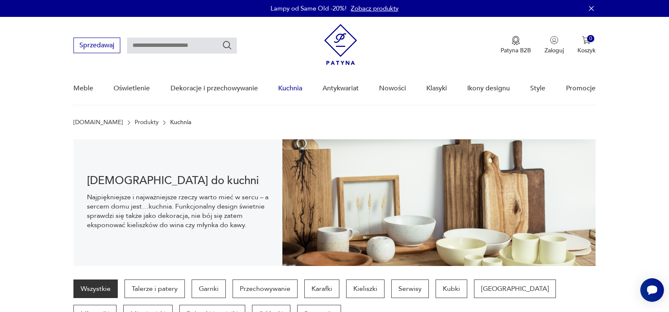
scroll to position [59, 0]
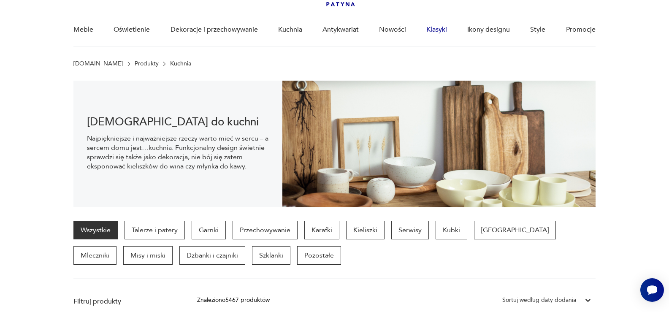
click at [434, 30] on link "Klasyki" at bounding box center [436, 29] width 21 height 32
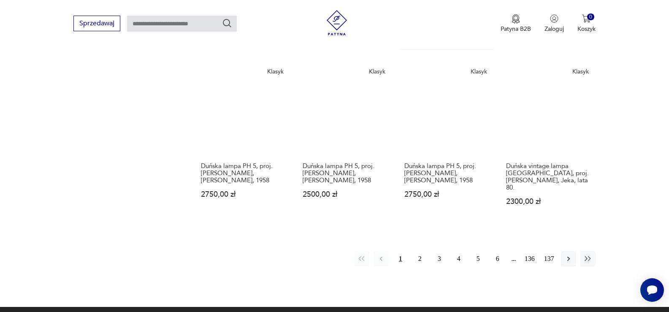
scroll to position [700, 0]
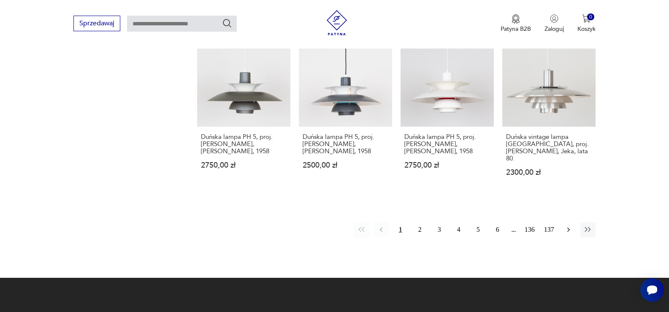
click at [569, 225] on icon "button" at bounding box center [568, 229] width 8 height 8
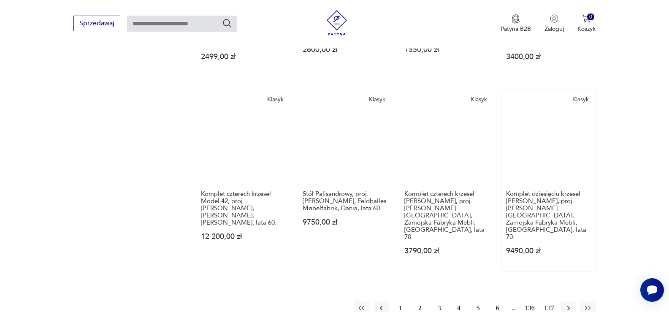
scroll to position [707, 0]
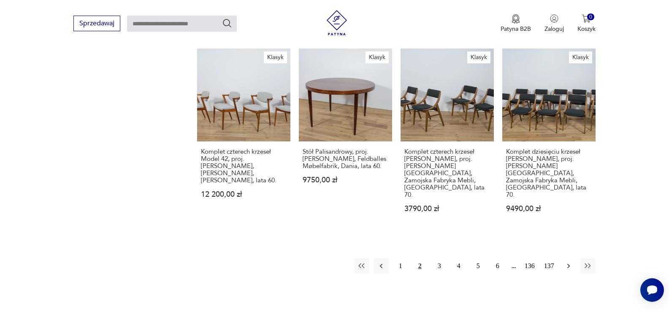
click at [566, 258] on button "button" at bounding box center [568, 265] width 15 height 15
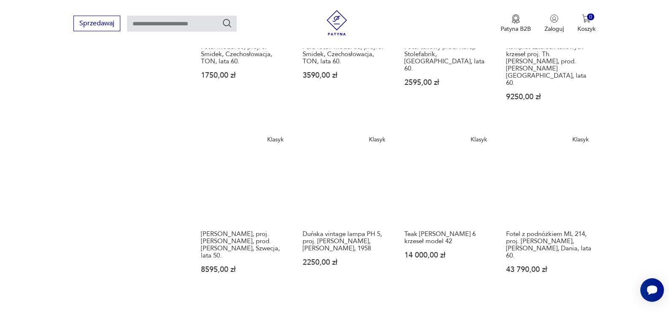
scroll to position [622, 0]
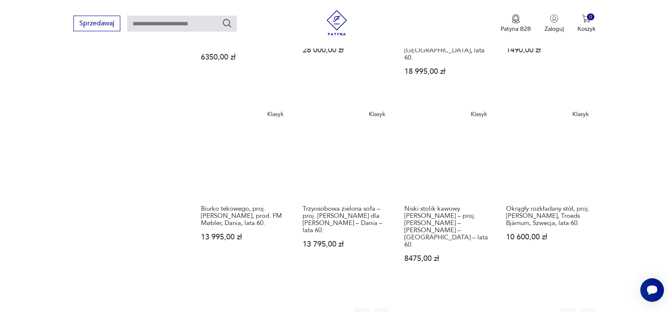
scroll to position [664, 0]
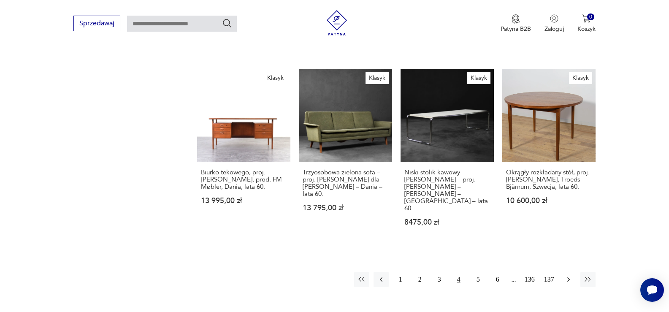
click at [567, 277] on icon "button" at bounding box center [568, 279] width 3 height 5
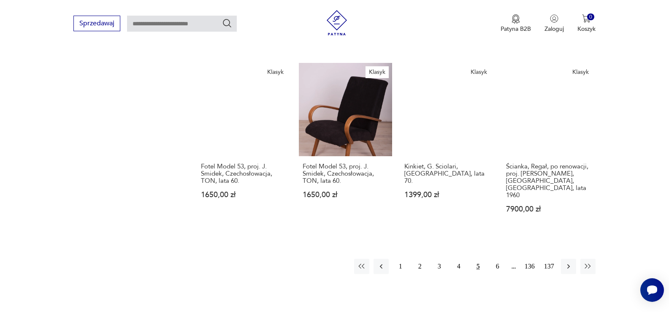
scroll to position [664, 0]
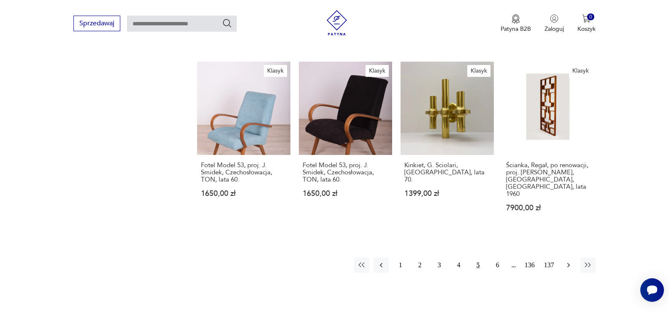
click at [570, 261] on icon "button" at bounding box center [568, 265] width 8 height 8
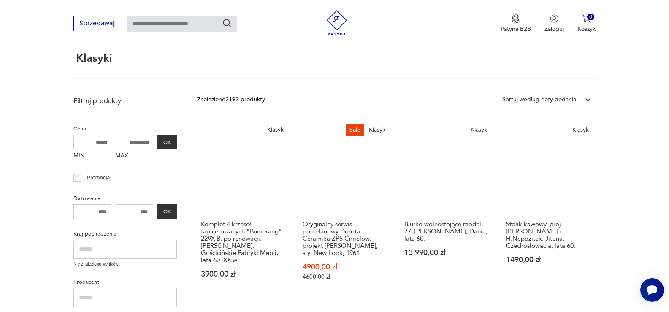
scroll to position [59, 0]
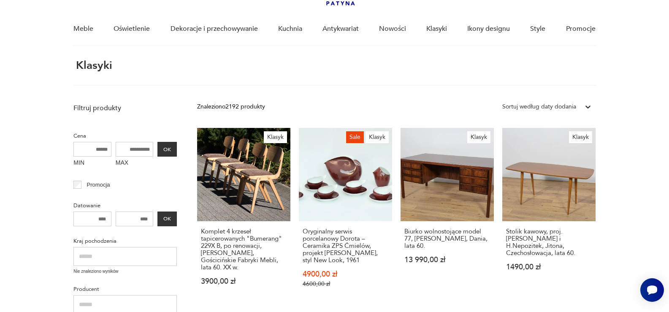
click at [100, 152] on input "MIN" at bounding box center [92, 149] width 38 height 15
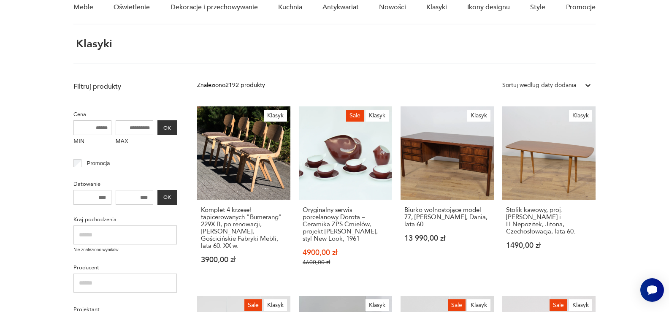
scroll to position [102, 0]
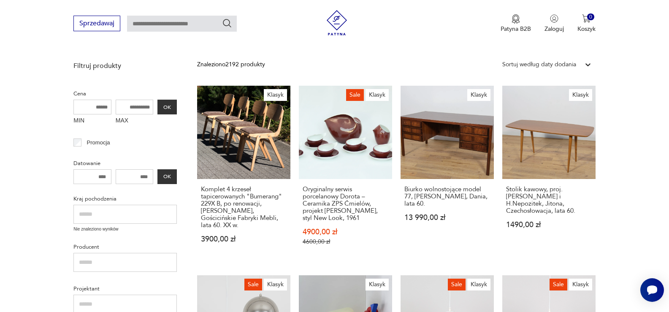
click at [140, 104] on input "MAX" at bounding box center [135, 107] width 38 height 15
click at [139, 107] on input "MAX" at bounding box center [135, 107] width 38 height 15
click at [139, 103] on input "MAX" at bounding box center [135, 107] width 38 height 15
click at [139, 105] on input "MAX" at bounding box center [135, 107] width 38 height 15
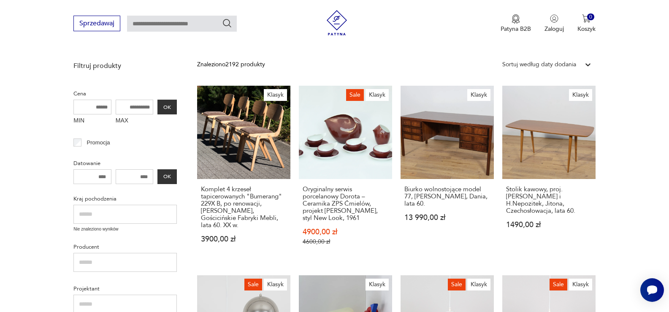
click at [141, 108] on input "MAX" at bounding box center [135, 107] width 38 height 15
click at [142, 108] on input "MAX" at bounding box center [135, 107] width 38 height 15
click at [141, 110] on input "MAX" at bounding box center [135, 107] width 38 height 15
click at [141, 109] on input "MAX" at bounding box center [135, 107] width 38 height 15
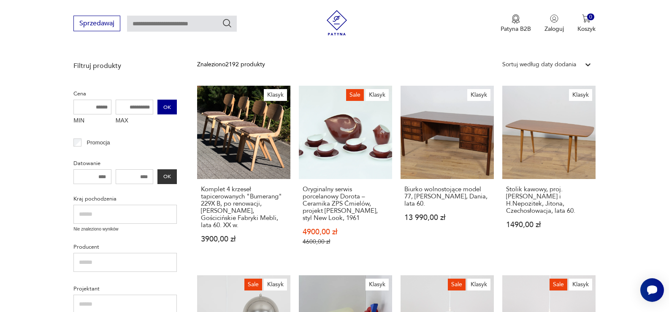
click at [165, 107] on button "OK" at bounding box center [166, 107] width 19 height 15
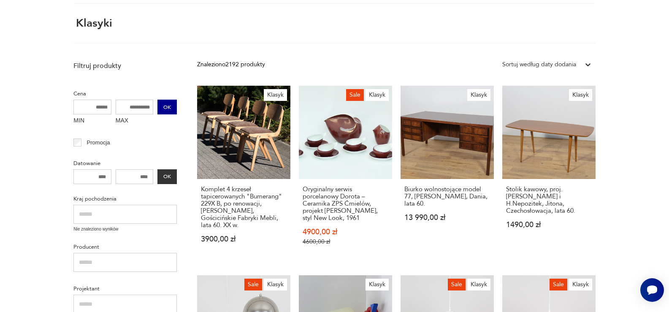
scroll to position [32, 0]
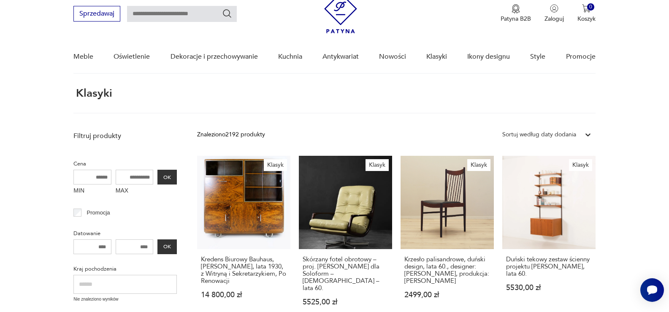
click at [139, 177] on input "MAX" at bounding box center [135, 177] width 38 height 15
click at [138, 176] on input "MAX" at bounding box center [135, 177] width 38 height 15
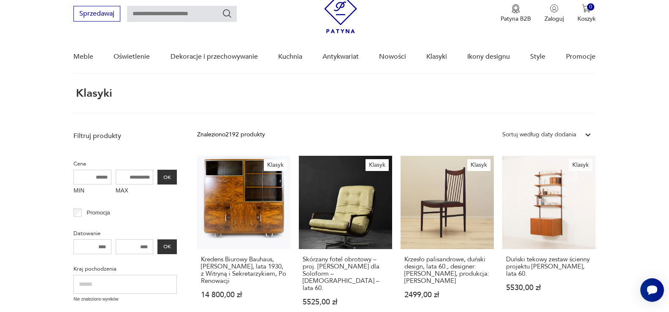
click at [138, 176] on input "MAX" at bounding box center [135, 177] width 38 height 15
click at [138, 177] on input "MAX" at bounding box center [135, 177] width 38 height 15
click at [138, 178] on input "MAX" at bounding box center [135, 177] width 38 height 15
click at [139, 178] on input "MAX" at bounding box center [135, 177] width 38 height 15
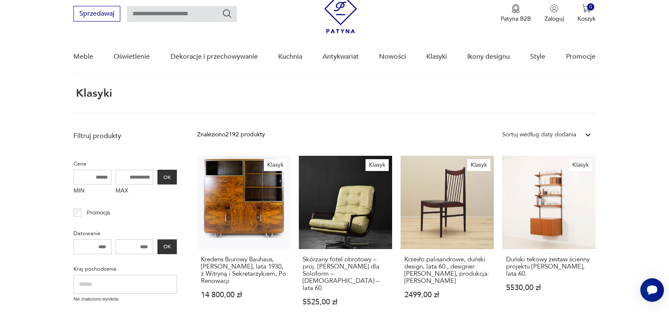
click at [139, 179] on input "MAX" at bounding box center [135, 177] width 38 height 15
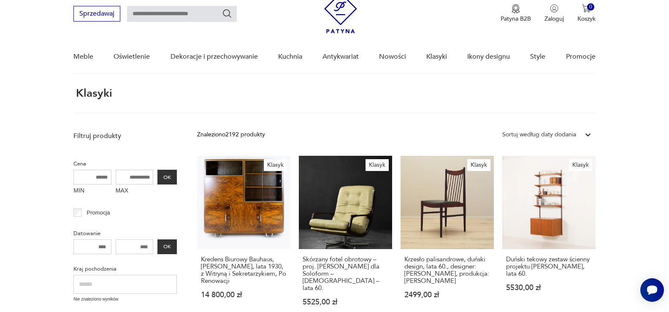
click at [139, 179] on input "MAX" at bounding box center [135, 177] width 38 height 15
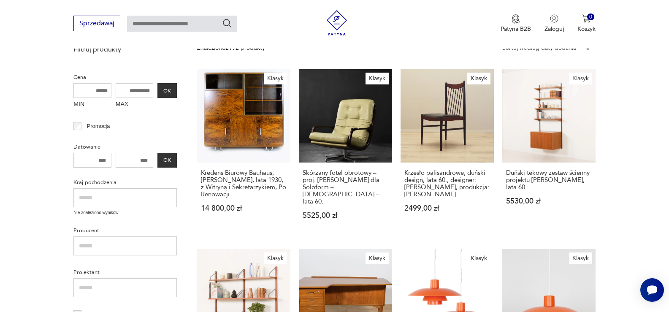
scroll to position [74, 0]
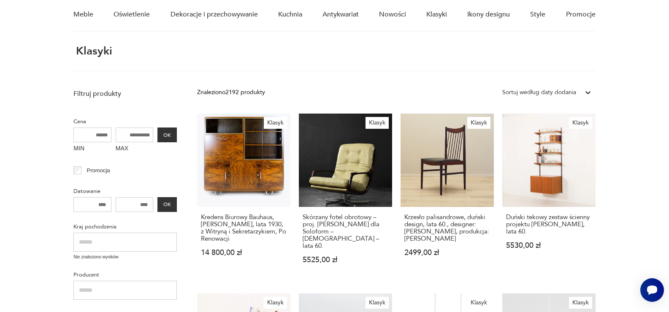
click at [130, 136] on input "MAX" at bounding box center [135, 134] width 38 height 15
click at [131, 135] on input "MAX" at bounding box center [135, 134] width 38 height 15
click at [133, 135] on input "MAX" at bounding box center [135, 134] width 38 height 15
click at [135, 135] on input "MAX" at bounding box center [135, 134] width 38 height 15
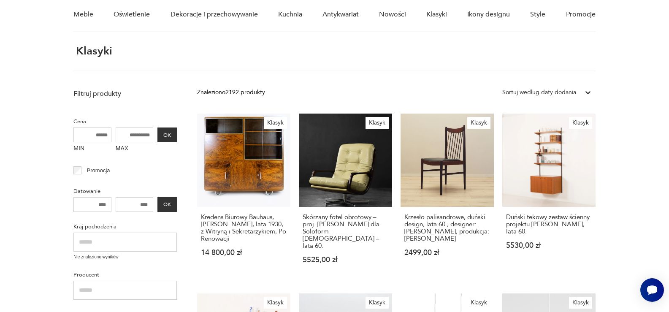
click at [136, 133] on input "MAX" at bounding box center [135, 134] width 38 height 15
drag, startPoint x: 141, startPoint y: 134, endPoint x: 17, endPoint y: 79, distance: 135.2
click at [138, 137] on input "MAX" at bounding box center [135, 134] width 38 height 15
click at [138, 136] on input "MAX" at bounding box center [135, 134] width 38 height 15
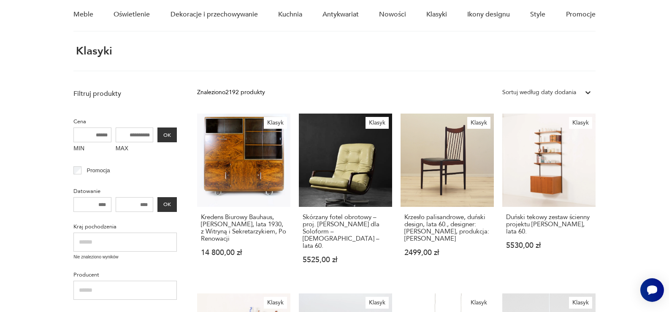
click at [139, 136] on input "MAX" at bounding box center [135, 134] width 38 height 15
click at [138, 135] on input "MAX" at bounding box center [135, 134] width 38 height 15
click at [139, 135] on input "MAX" at bounding box center [135, 134] width 38 height 15
click at [140, 135] on input "MAX" at bounding box center [135, 134] width 38 height 15
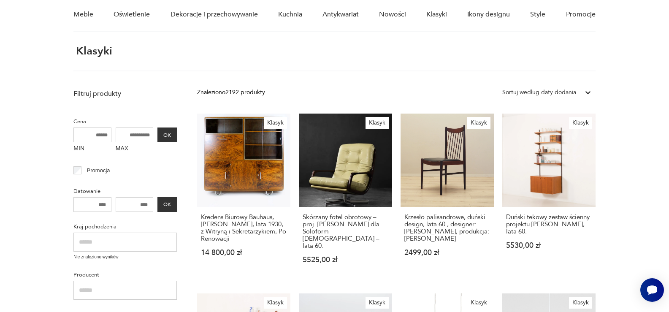
click at [140, 129] on input "MAX" at bounding box center [135, 134] width 38 height 15
click at [139, 129] on input "MAX" at bounding box center [135, 134] width 38 height 15
click at [140, 132] on input "MAX" at bounding box center [135, 134] width 38 height 15
click at [140, 133] on input "MAX" at bounding box center [135, 134] width 38 height 15
click at [140, 134] on input "MAX" at bounding box center [135, 134] width 38 height 15
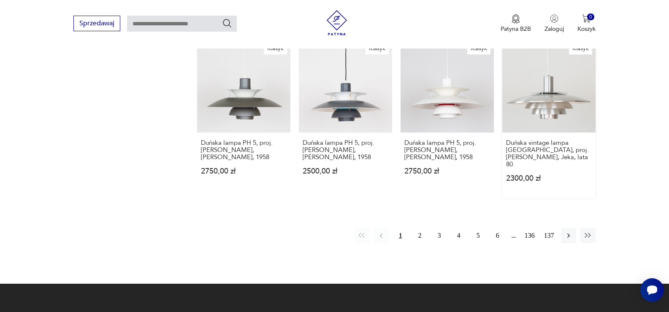
scroll to position [707, 0]
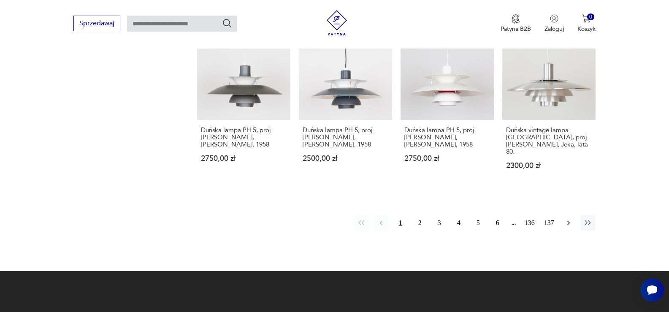
click at [568, 221] on icon "button" at bounding box center [568, 223] width 3 height 5
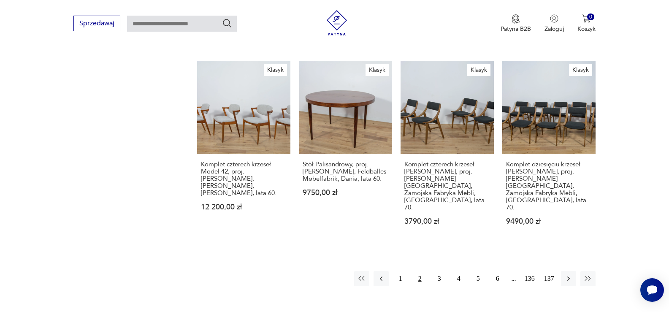
scroll to position [707, 0]
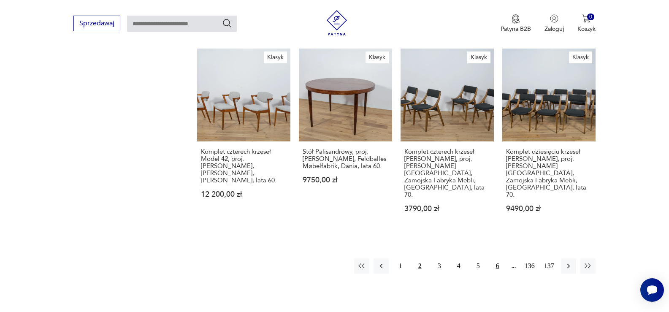
click at [500, 258] on button "6" at bounding box center [497, 265] width 15 height 15
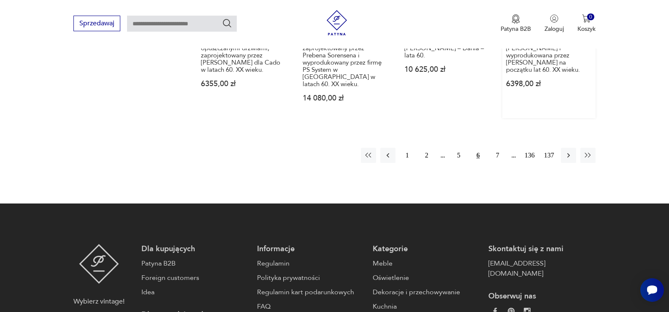
scroll to position [833, 0]
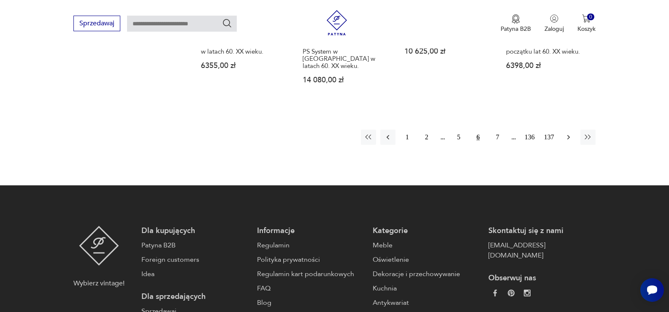
click at [569, 133] on icon "button" at bounding box center [568, 137] width 8 height 8
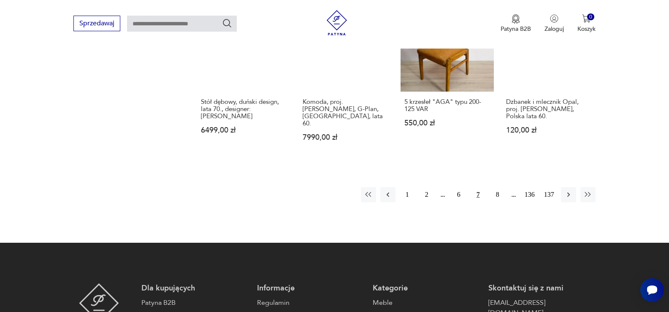
scroll to position [749, 0]
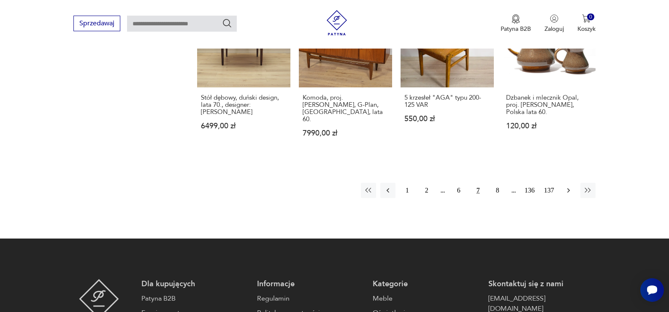
click at [564, 186] on icon "button" at bounding box center [568, 190] width 8 height 8
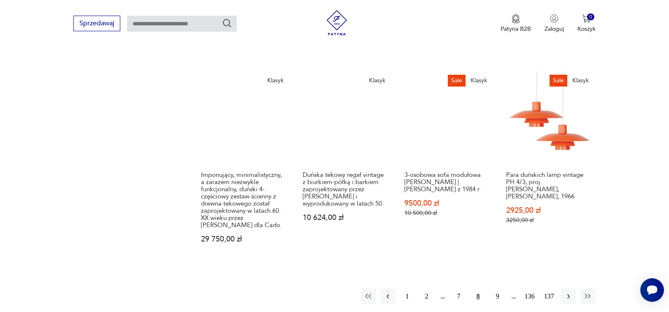
scroll to position [707, 0]
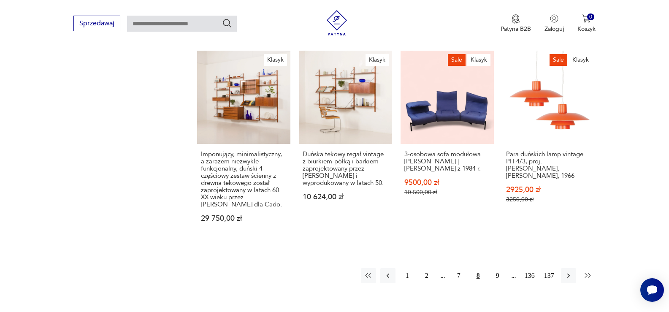
click at [584, 271] on icon "button" at bounding box center [587, 275] width 8 height 8
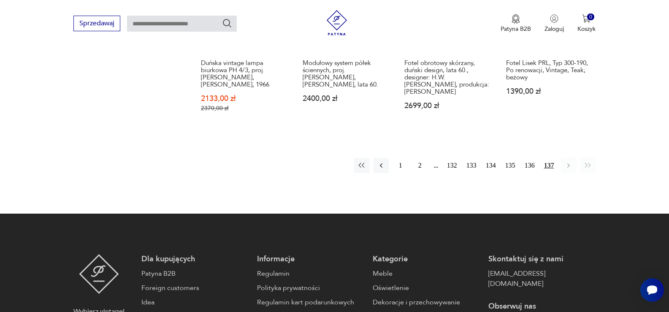
scroll to position [791, 0]
click at [450, 157] on button "132" at bounding box center [451, 164] width 15 height 15
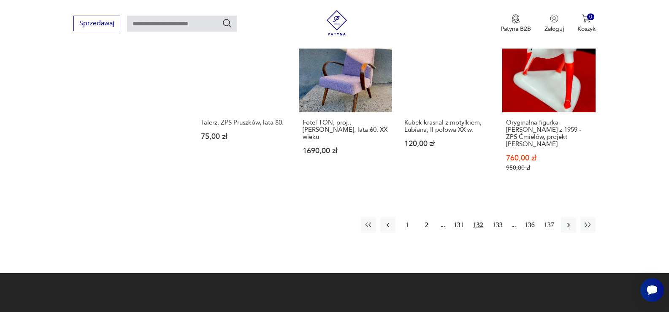
scroll to position [664, 0]
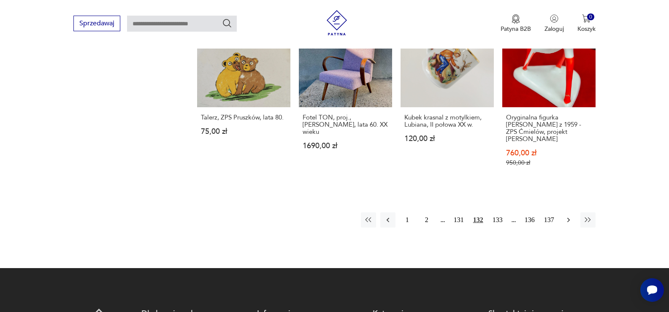
click at [563, 213] on button "button" at bounding box center [568, 219] width 15 height 15
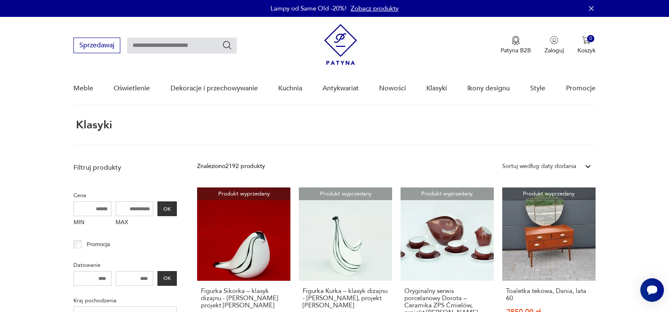
click at [127, 205] on input "MAX" at bounding box center [135, 208] width 38 height 15
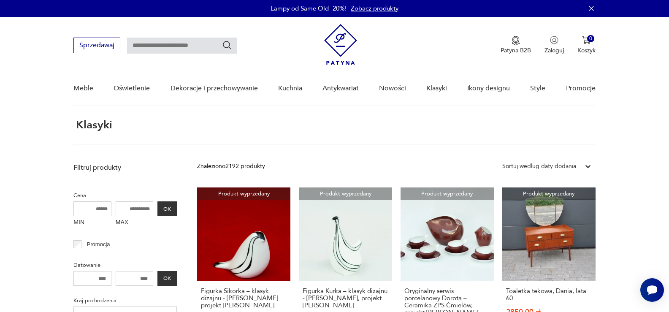
click at [127, 205] on input "MAX" at bounding box center [135, 208] width 38 height 15
click at [91, 278] on input "number" at bounding box center [92, 278] width 38 height 15
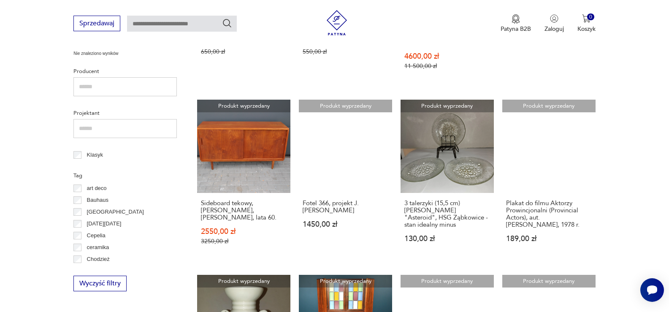
scroll to position [295, 0]
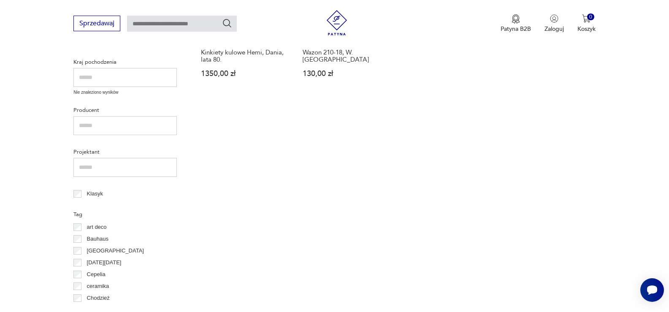
scroll to position [295, 0]
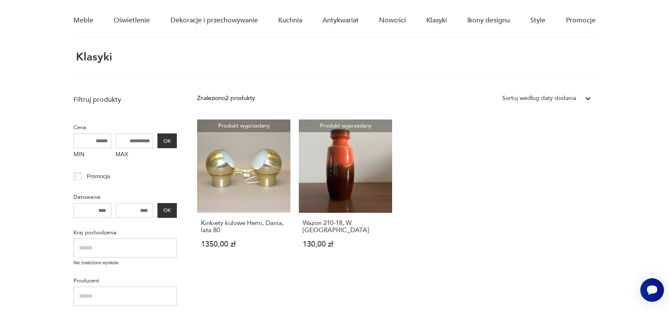
scroll to position [32, 0]
